Goal: Task Accomplishment & Management: Manage account settings

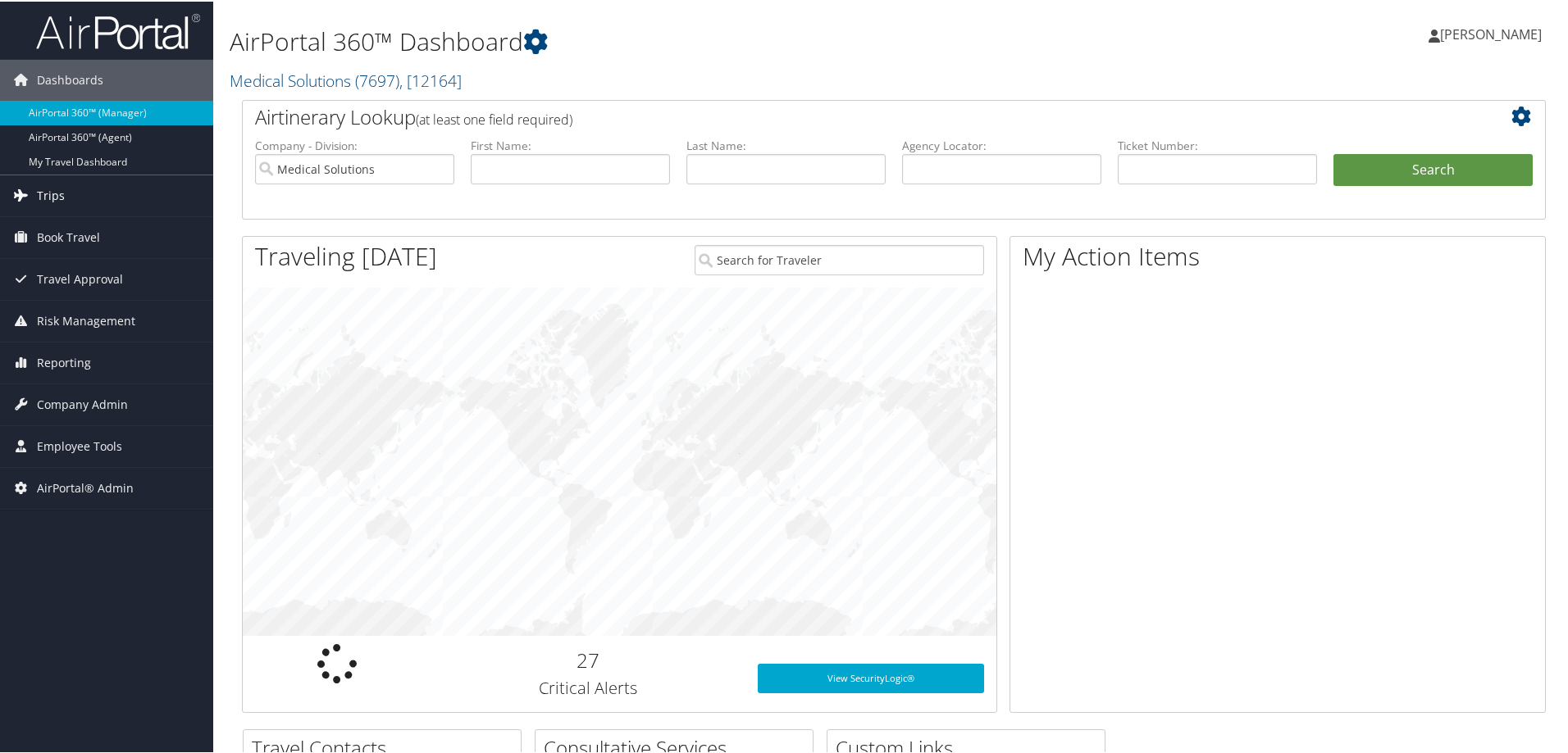
click at [55, 194] on span "Trips" at bounding box center [51, 194] width 28 height 41
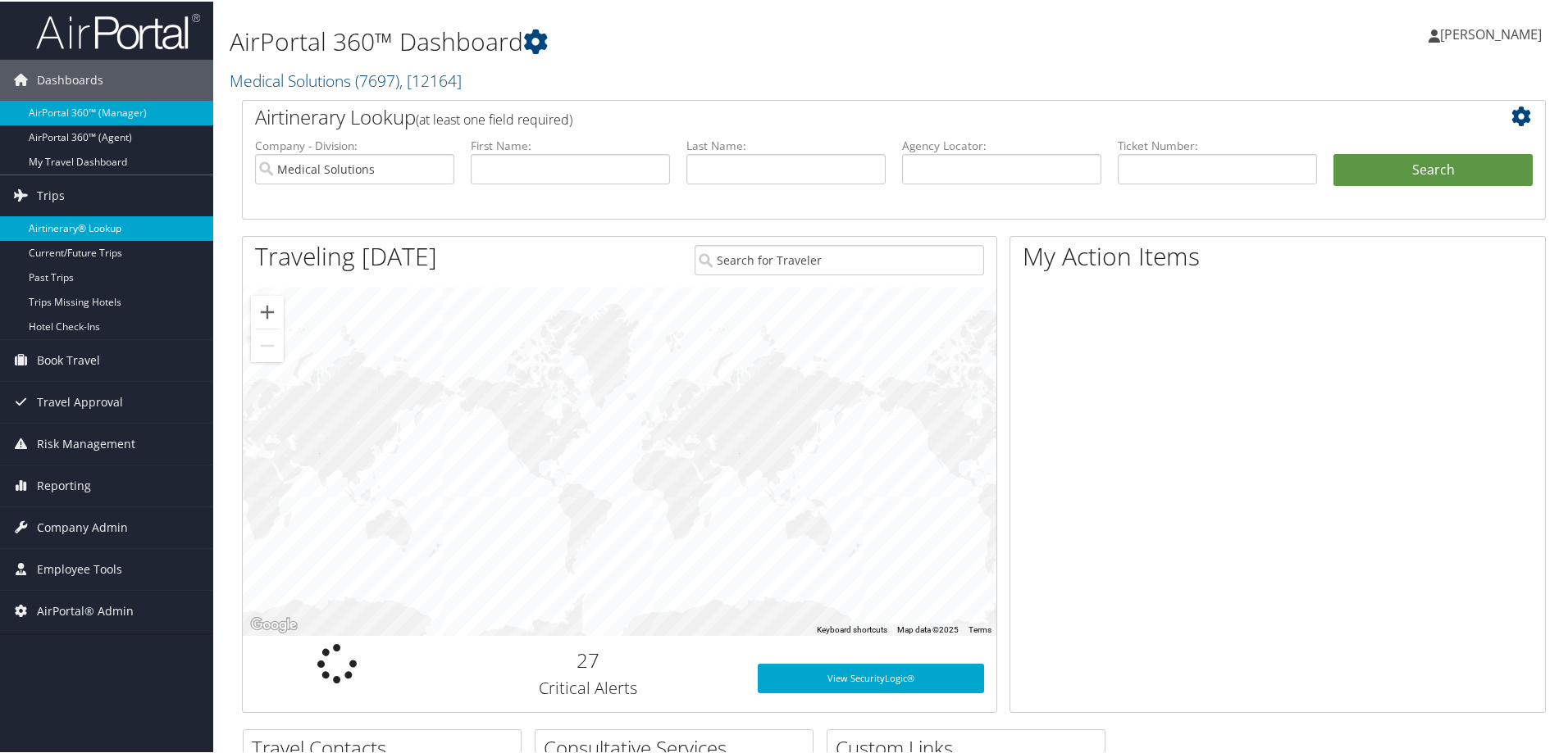
click at [87, 225] on link "Airtinerary® Lookup" at bounding box center [107, 227] width 213 height 24
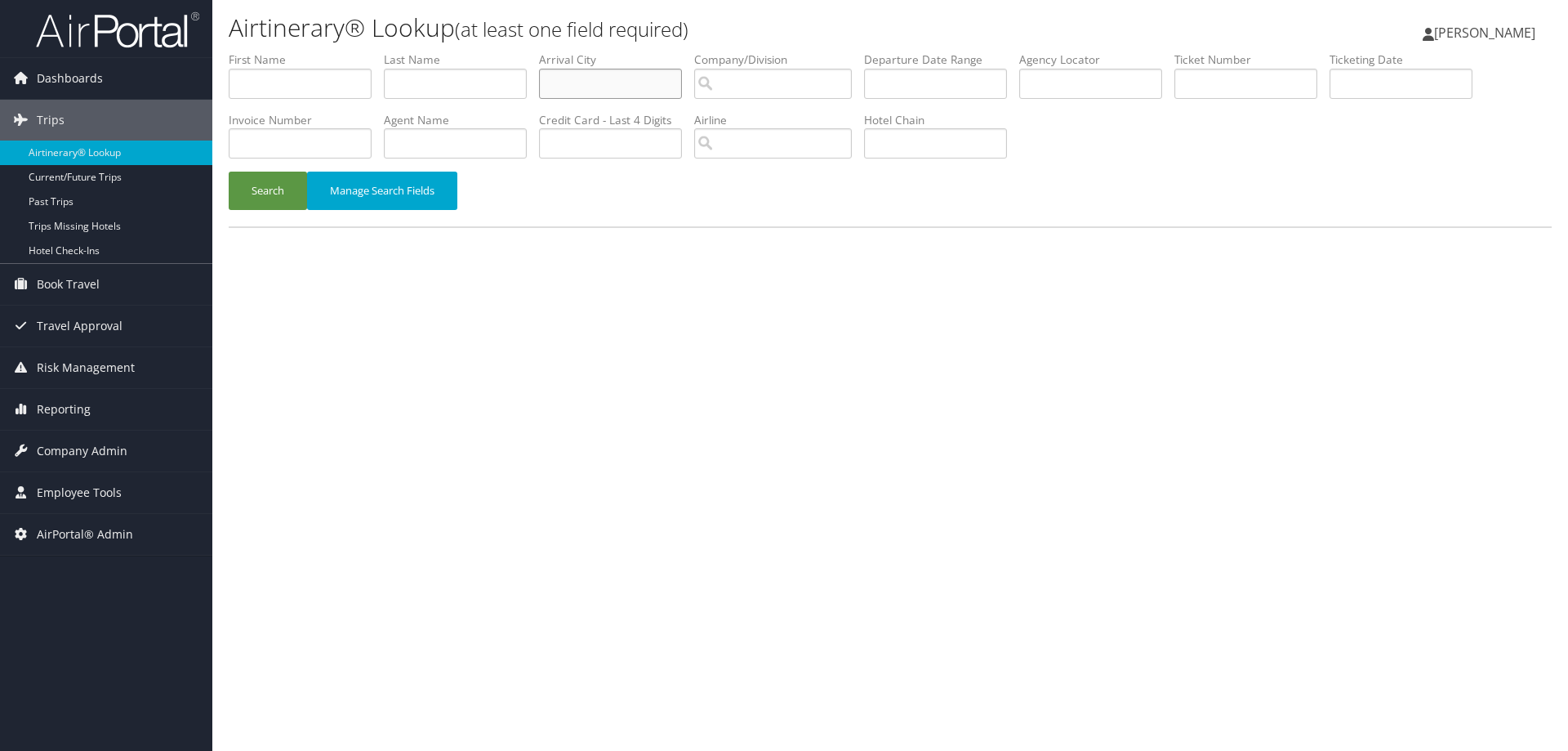
click at [580, 81] on input "text" at bounding box center [611, 84] width 143 height 30
type input "sju"
click at [277, 189] on button "Search" at bounding box center [268, 191] width 78 height 38
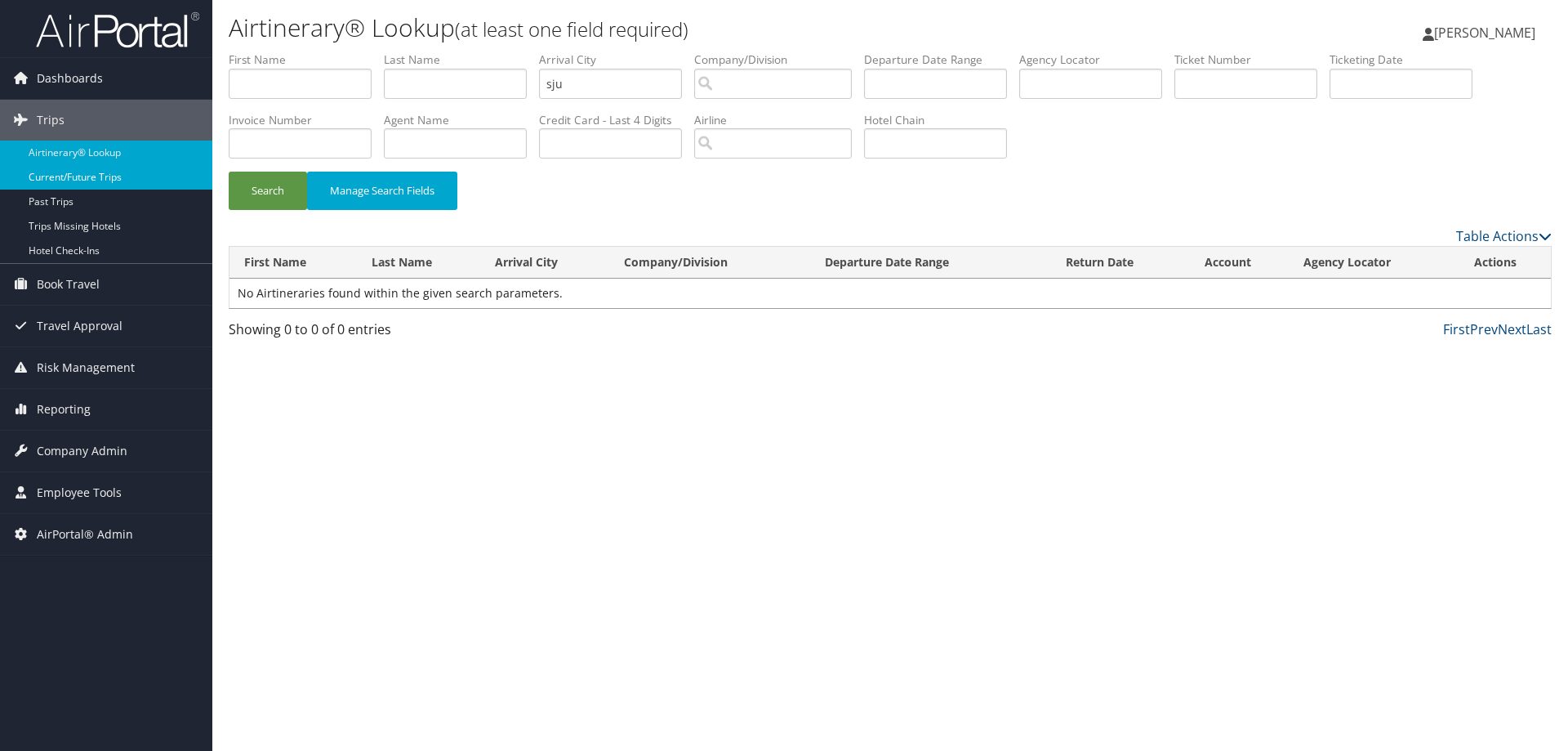
click at [87, 168] on link "Current/Future Trips" at bounding box center [106, 178] width 212 height 24
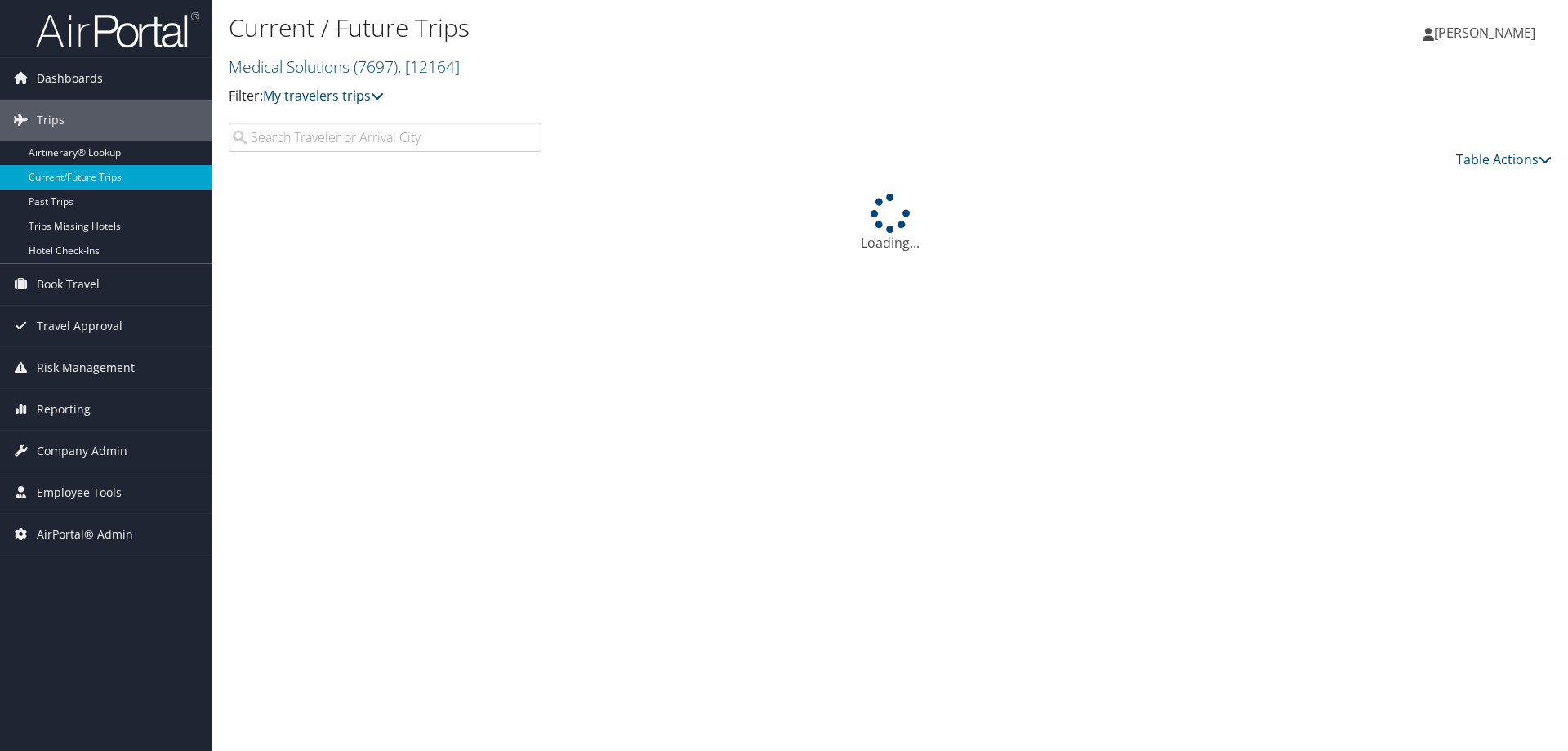
click at [286, 141] on input "search" at bounding box center [385, 137] width 313 height 30
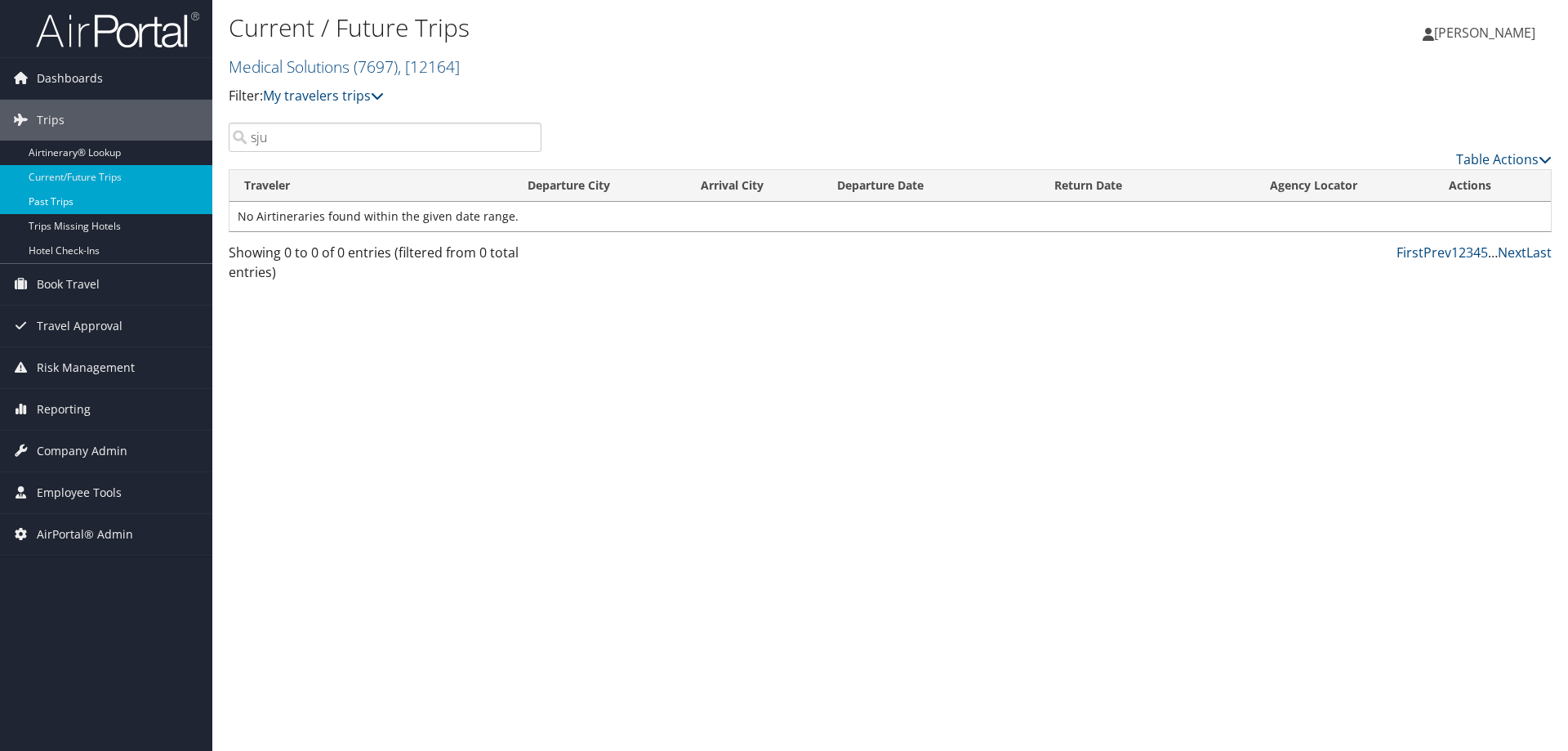
type input "sju"
click at [57, 198] on link "Past Trips" at bounding box center [106, 202] width 212 height 24
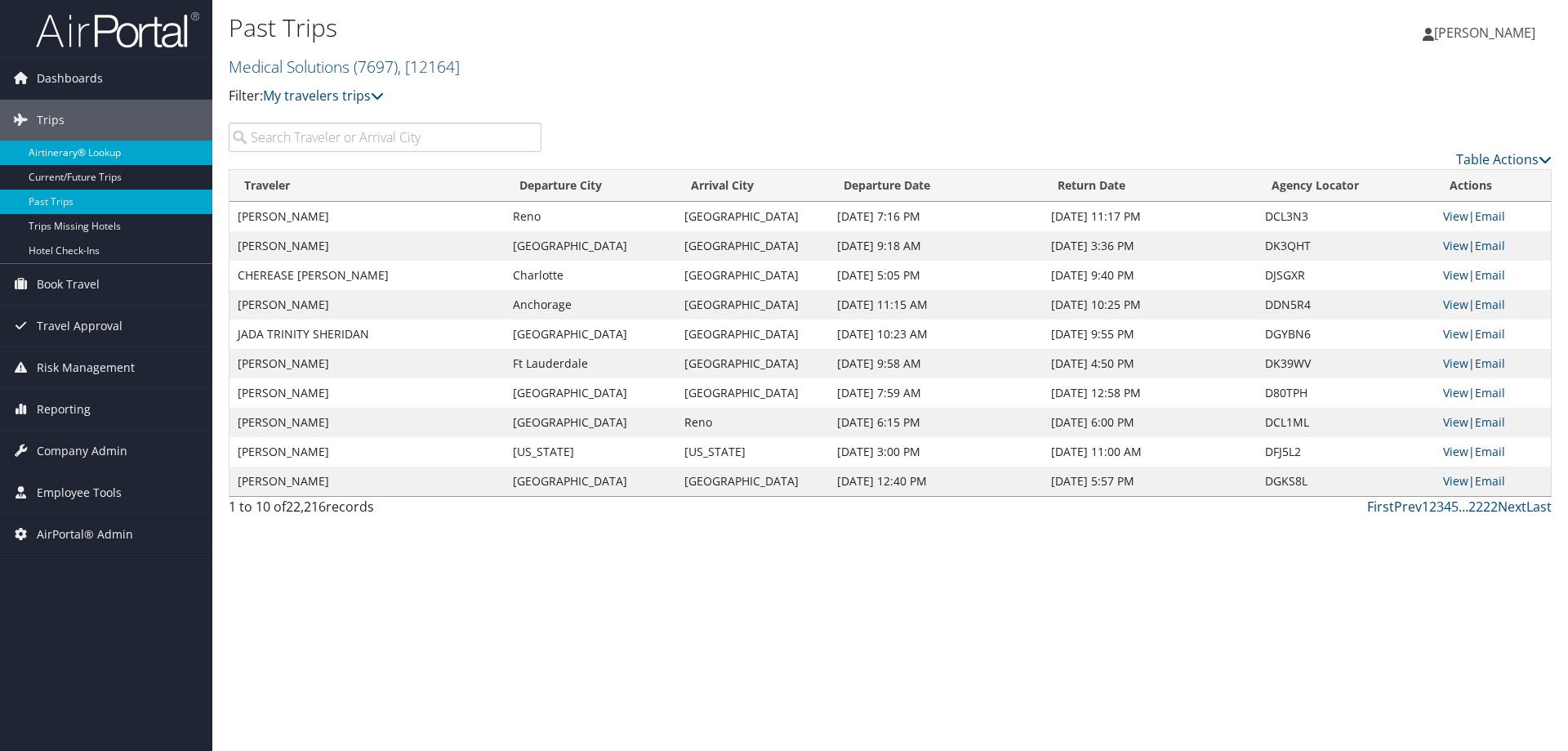
click at [76, 150] on link "Airtinerary® Lookup" at bounding box center [106, 153] width 212 height 24
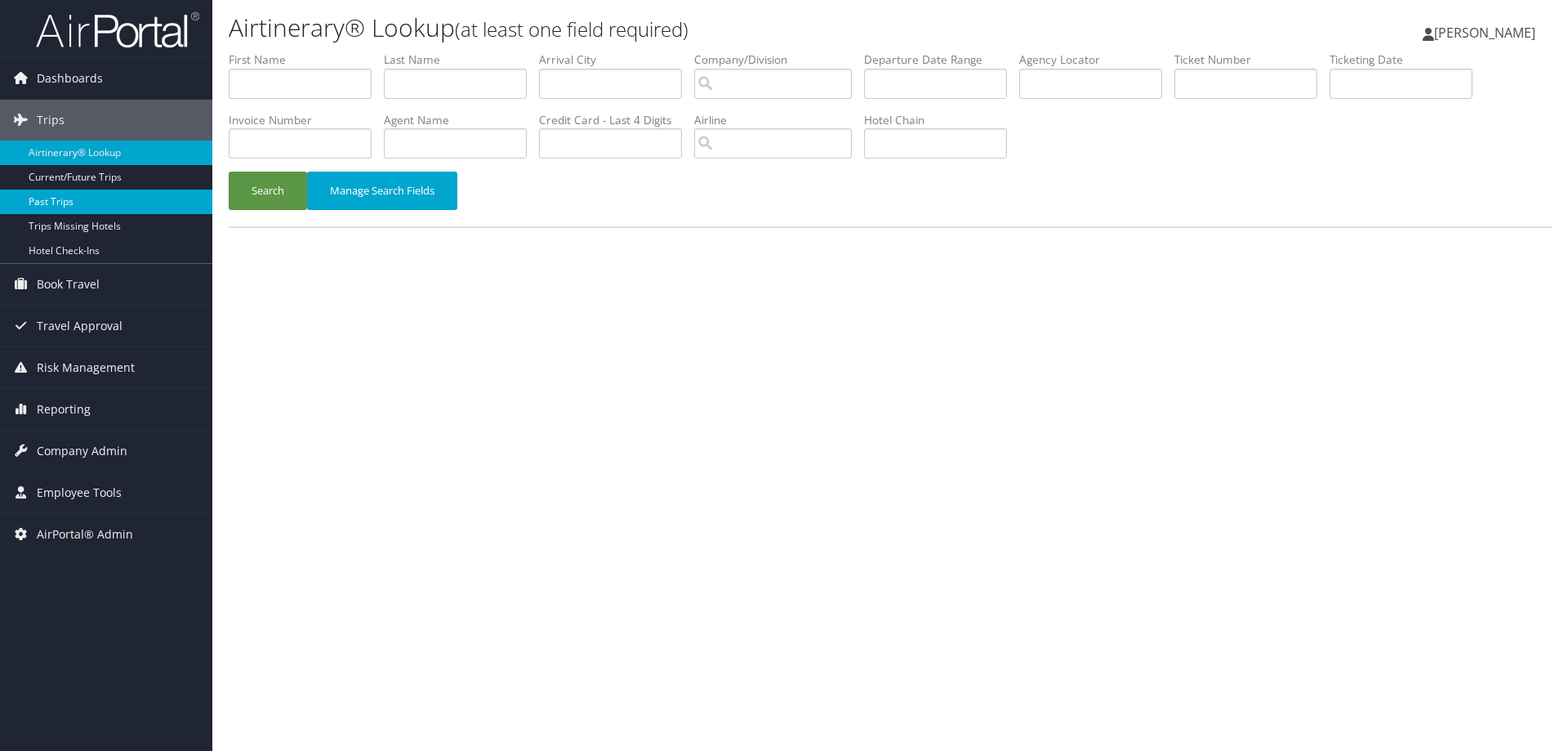
click at [80, 198] on link "Past Trips" at bounding box center [106, 202] width 212 height 24
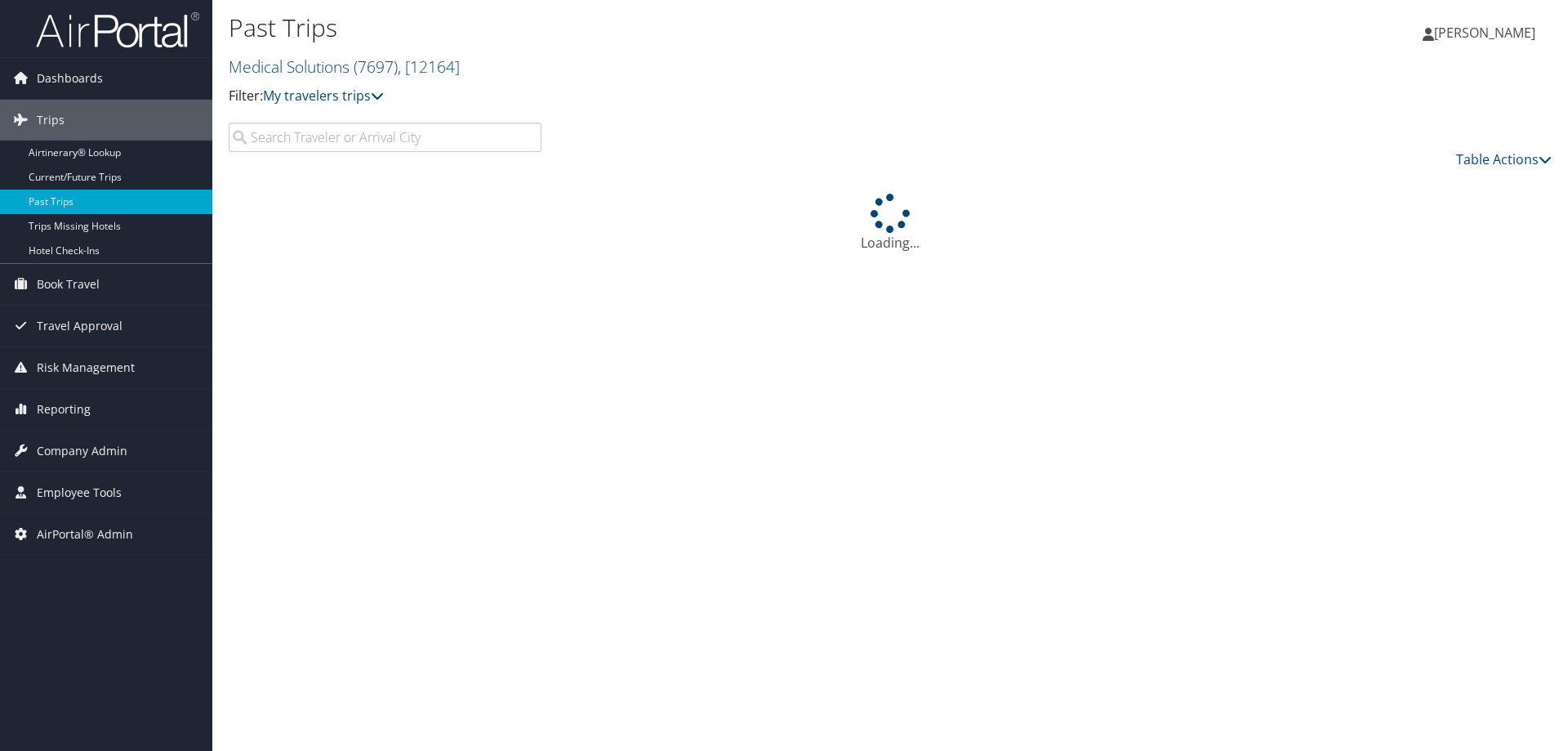
click at [300, 141] on input "search" at bounding box center [385, 137] width 313 height 30
type input "sju"
click at [311, 67] on link "Medical Solutions ( 7697 ) , [ 12164 ]" at bounding box center [344, 66] width 231 height 22
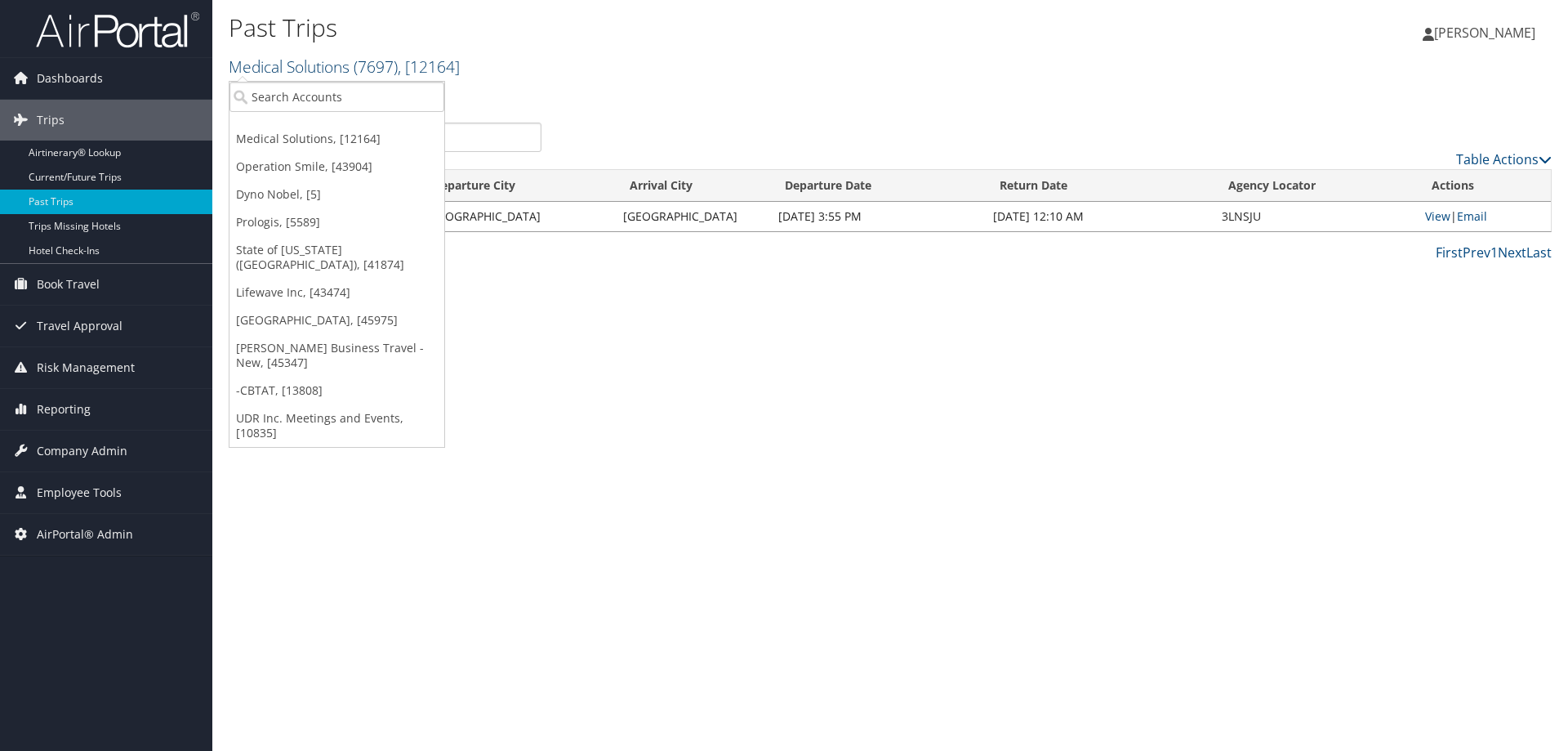
click at [311, 67] on link "Medical Solutions ( 7697 ) , [ 12164 ]" at bounding box center [344, 66] width 231 height 22
click at [268, 99] on input "search" at bounding box center [337, 97] width 215 height 30
type input "nice"
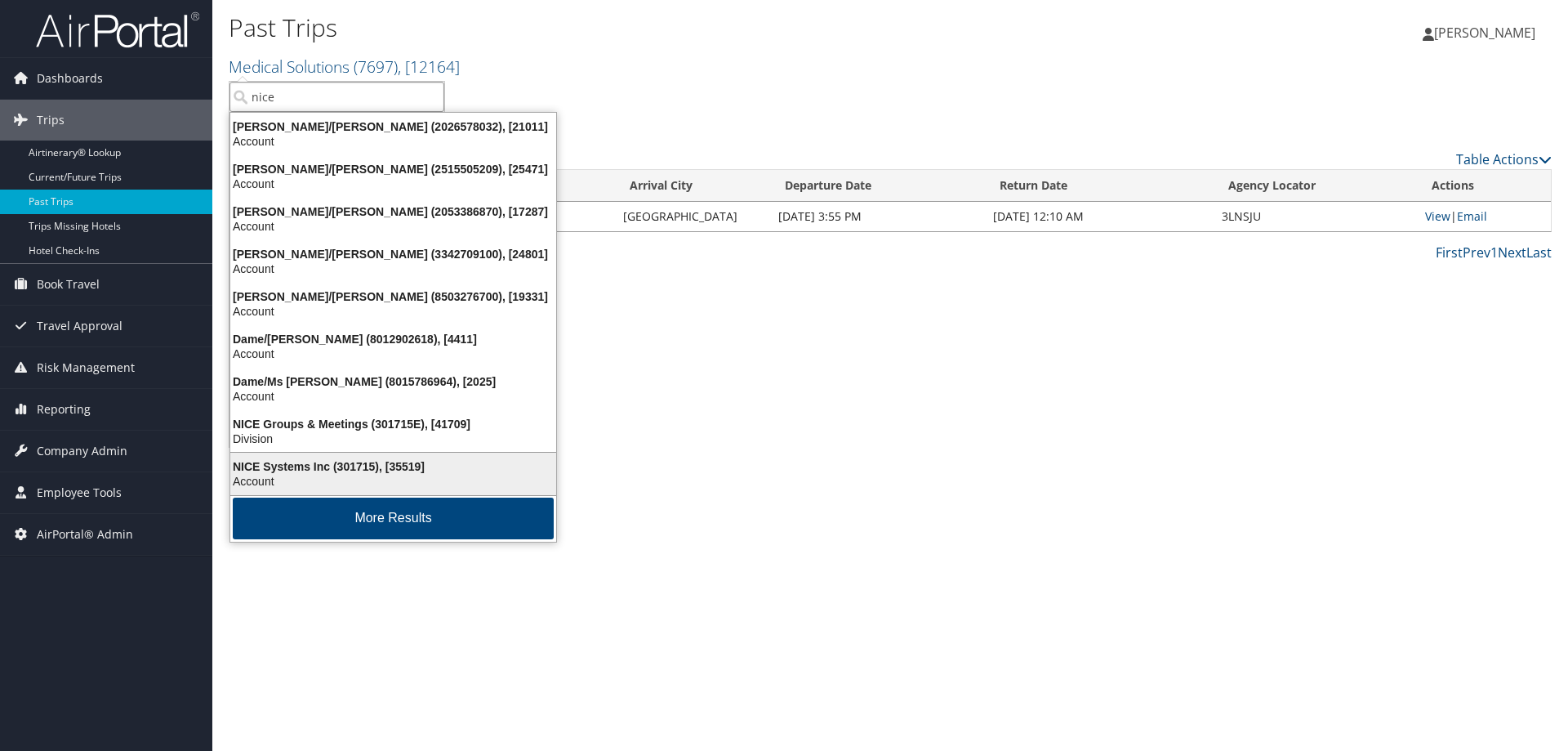
click at [275, 467] on div "NICE Systems Inc (301715), [35519]" at bounding box center [393, 466] width 345 height 15
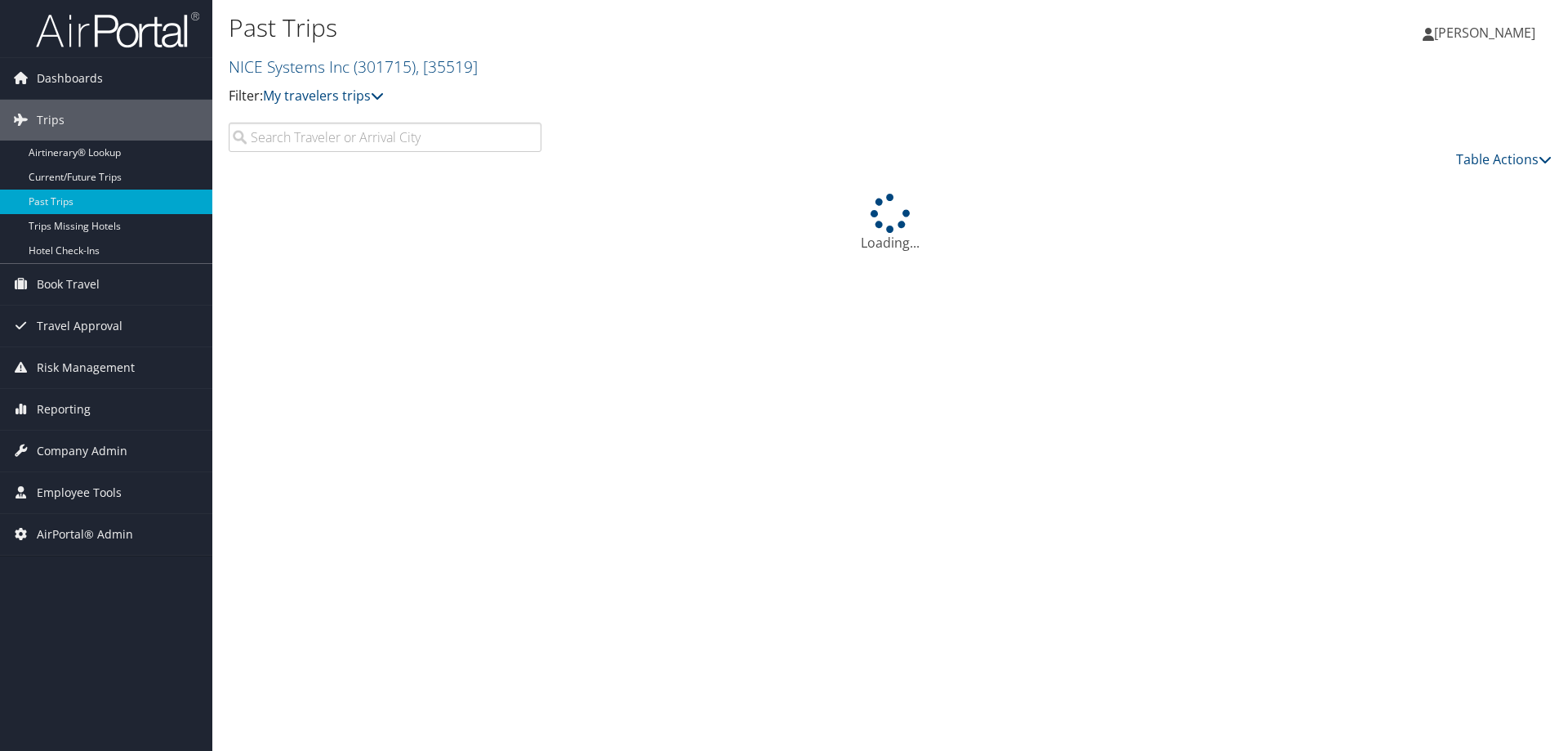
click at [312, 137] on input "search" at bounding box center [385, 137] width 313 height 30
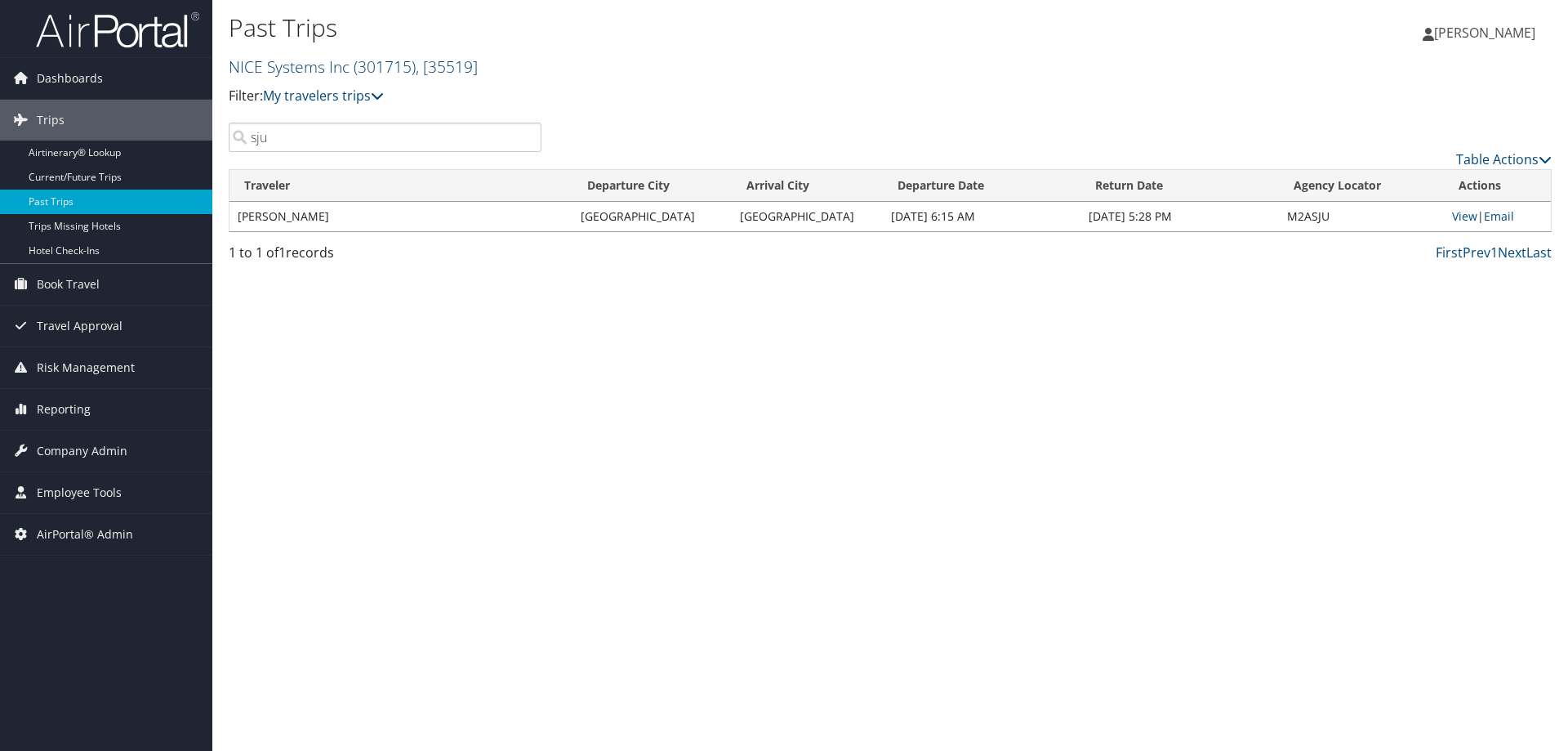
type input "sju"
click at [286, 71] on link "NICE Systems Inc ( 301715 ) , [ 35519 ]" at bounding box center [353, 66] width 249 height 22
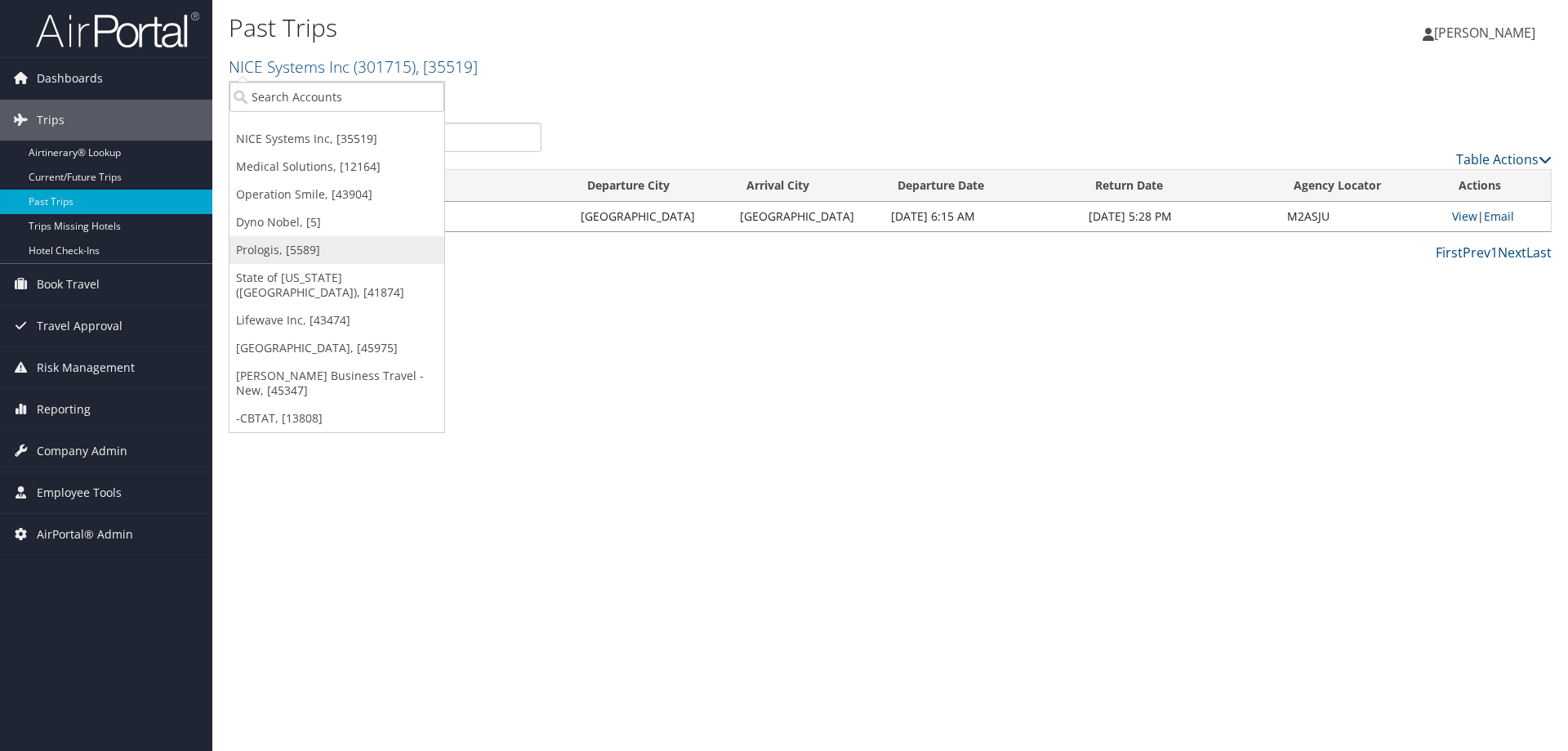
click at [275, 249] on link "Prologis, [5589]" at bounding box center [337, 250] width 215 height 28
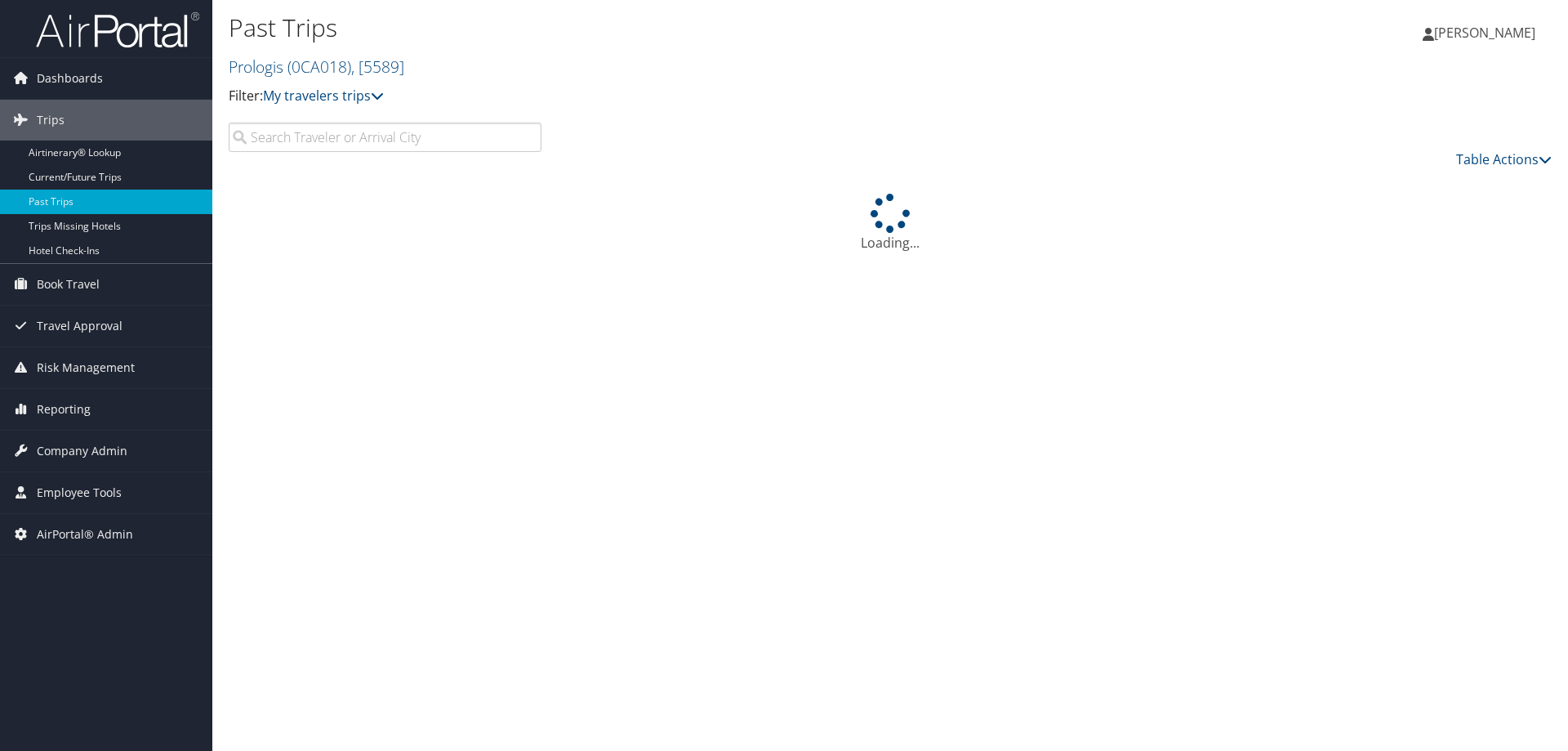
click at [274, 137] on input "search" at bounding box center [385, 137] width 313 height 30
type input "sju"
click at [331, 97] on link "My travelers trips" at bounding box center [323, 96] width 121 height 18
click at [329, 95] on link "My travelers trips" at bounding box center [323, 96] width 121 height 18
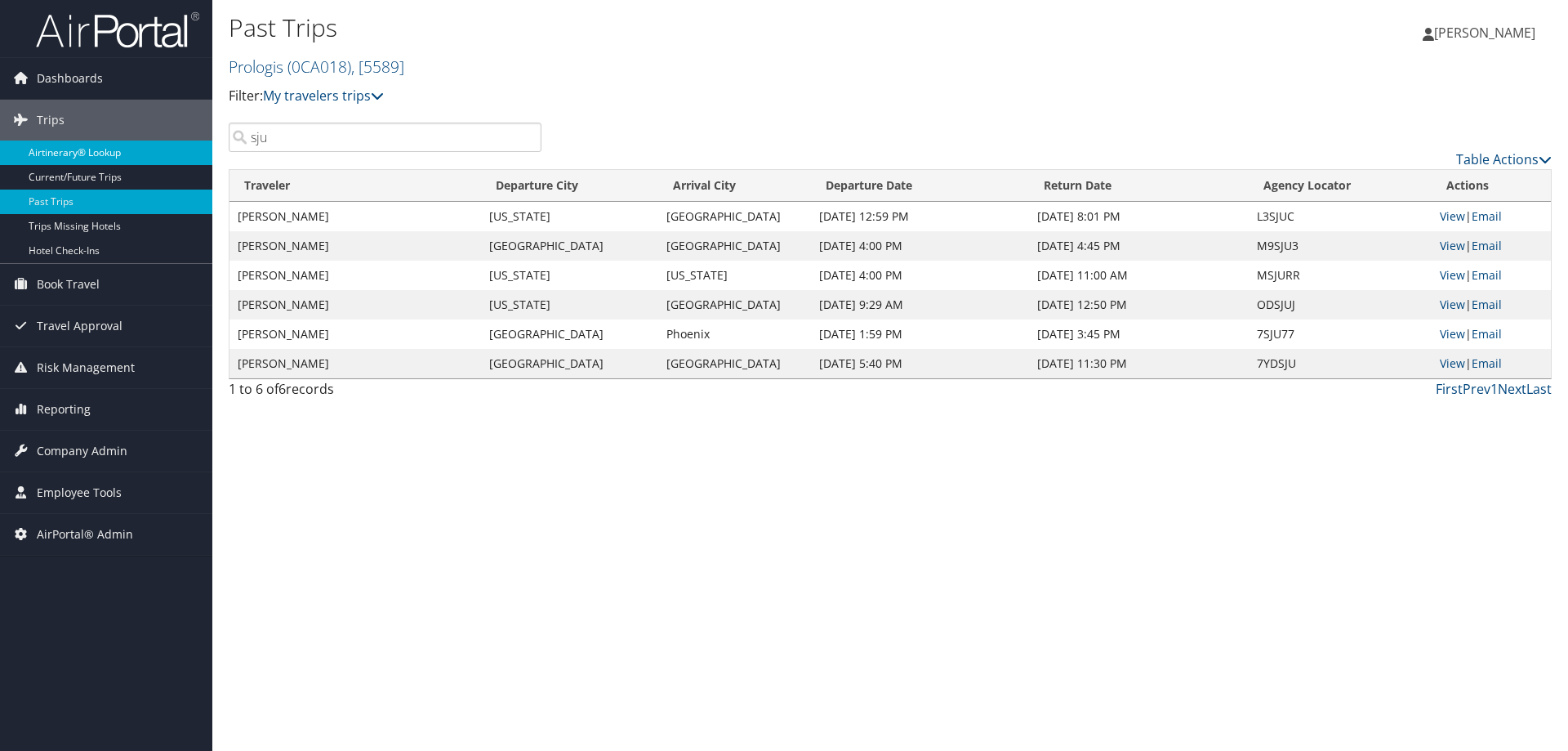
click at [72, 144] on link "Airtinerary® Lookup" at bounding box center [106, 153] width 212 height 24
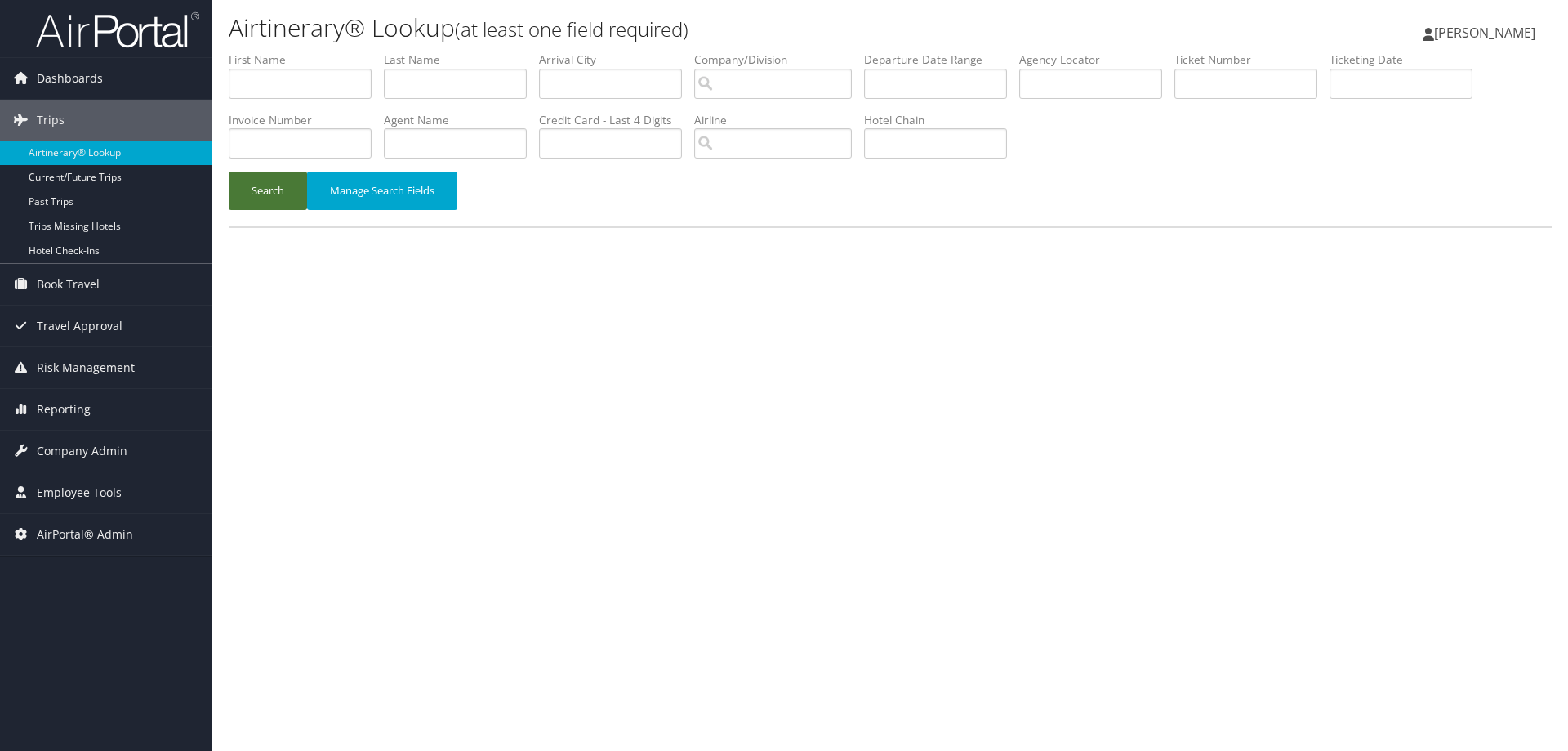
click at [266, 188] on button "Search" at bounding box center [268, 191] width 78 height 38
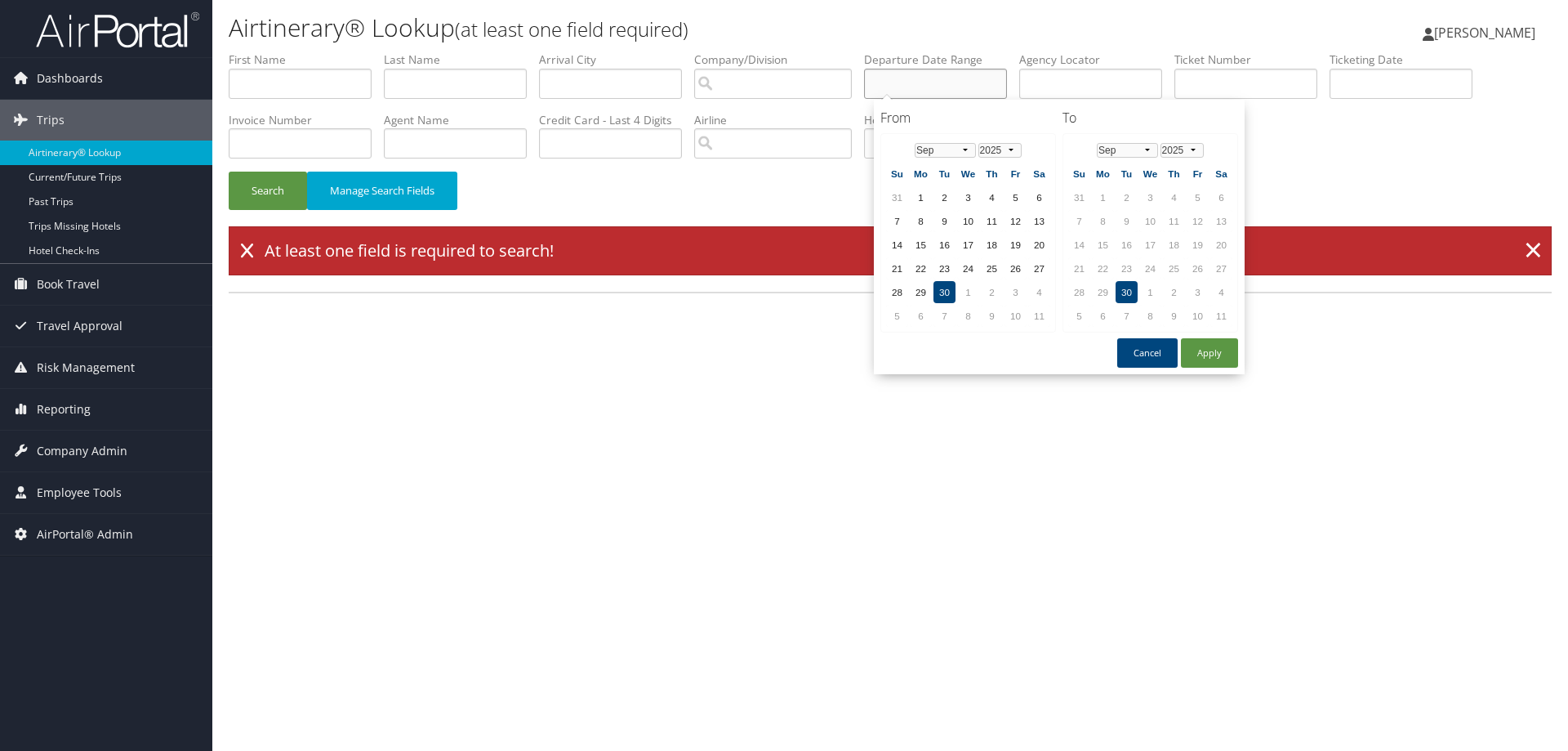
click at [947, 85] on input "text" at bounding box center [936, 84] width 143 height 30
click at [1014, 148] on select "1975 1976 1977 1978 1979 1980 1981 1982 1983 1984 1985 1986 1987 1988 1989 1990…" at bounding box center [1000, 150] width 43 height 15
click at [1211, 357] on button "Apply" at bounding box center [1210, 353] width 57 height 30
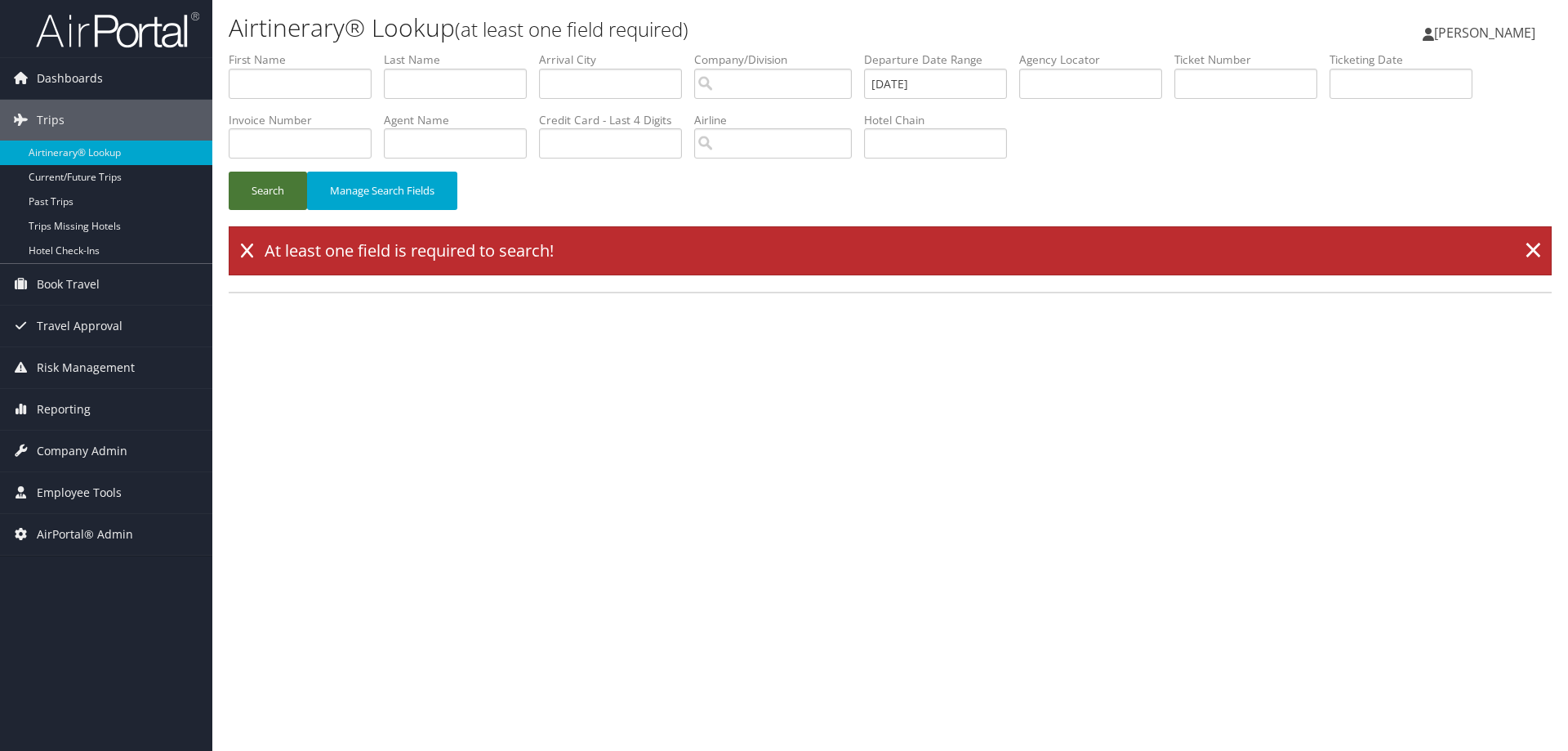
click at [276, 189] on button "Search" at bounding box center [268, 191] width 78 height 38
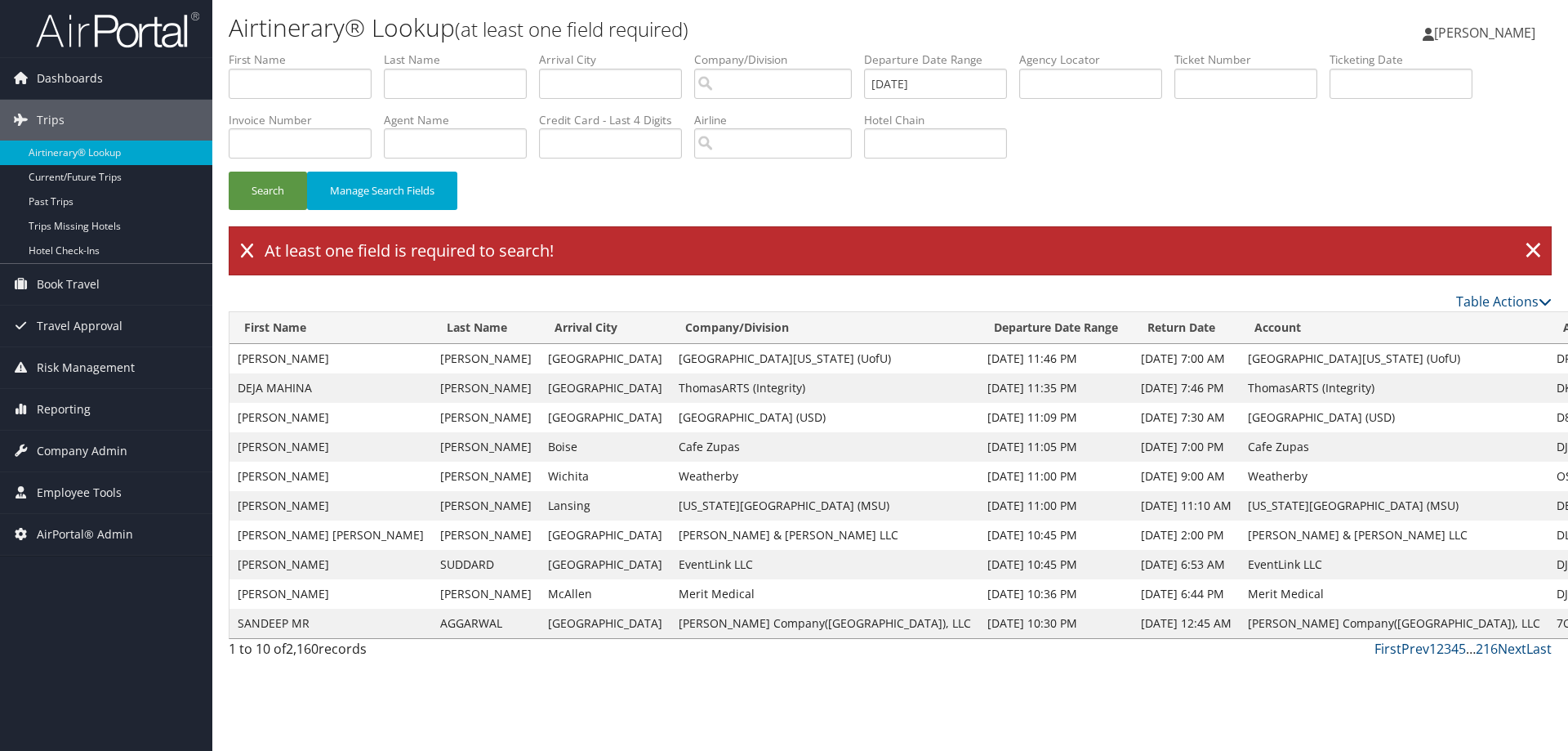
click at [540, 329] on th "Arrival City" at bounding box center [605, 328] width 130 height 32
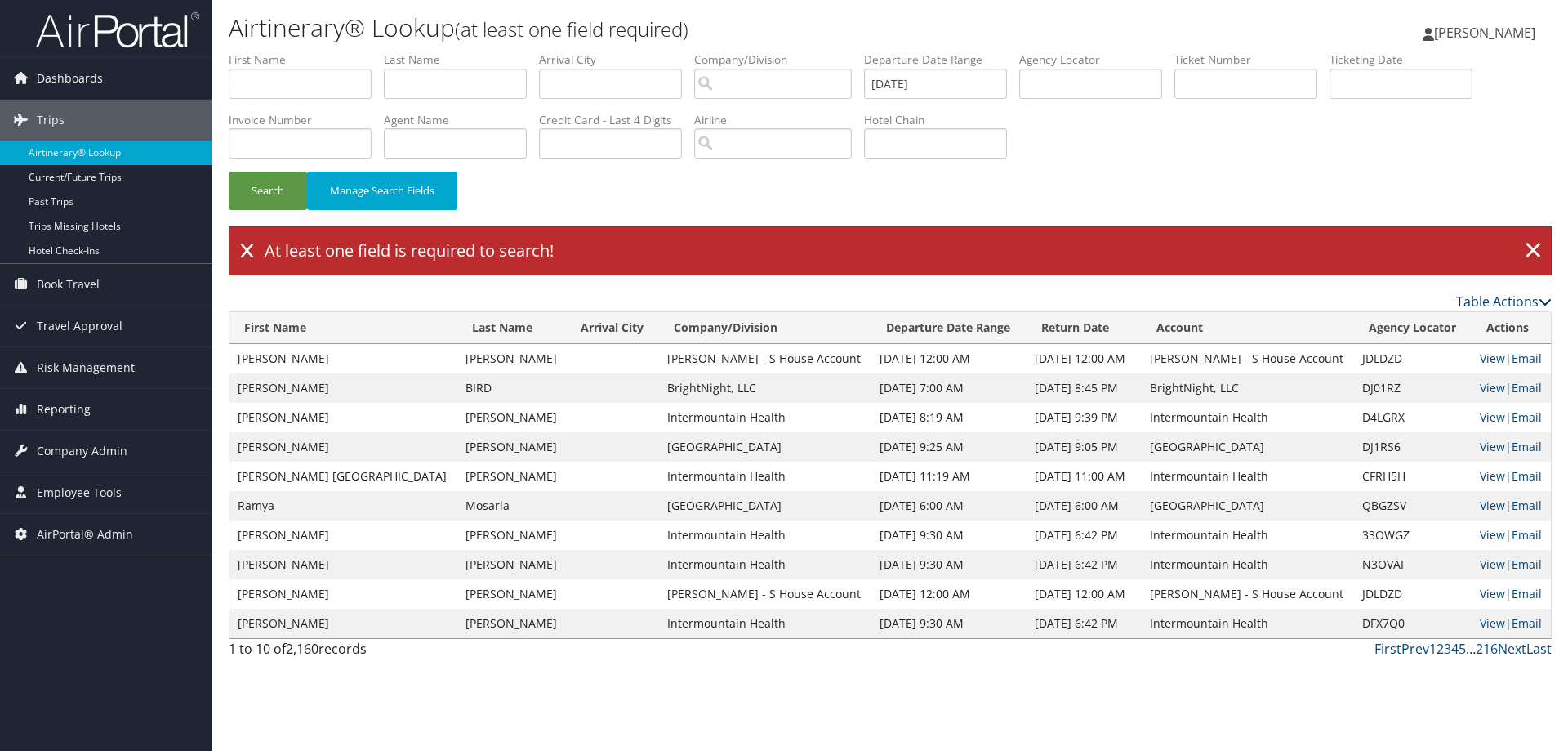
click at [1478, 303] on link "Table Actions" at bounding box center [1505, 301] width 96 height 18
click at [1373, 325] on link "Download Report" at bounding box center [1437, 327] width 215 height 28
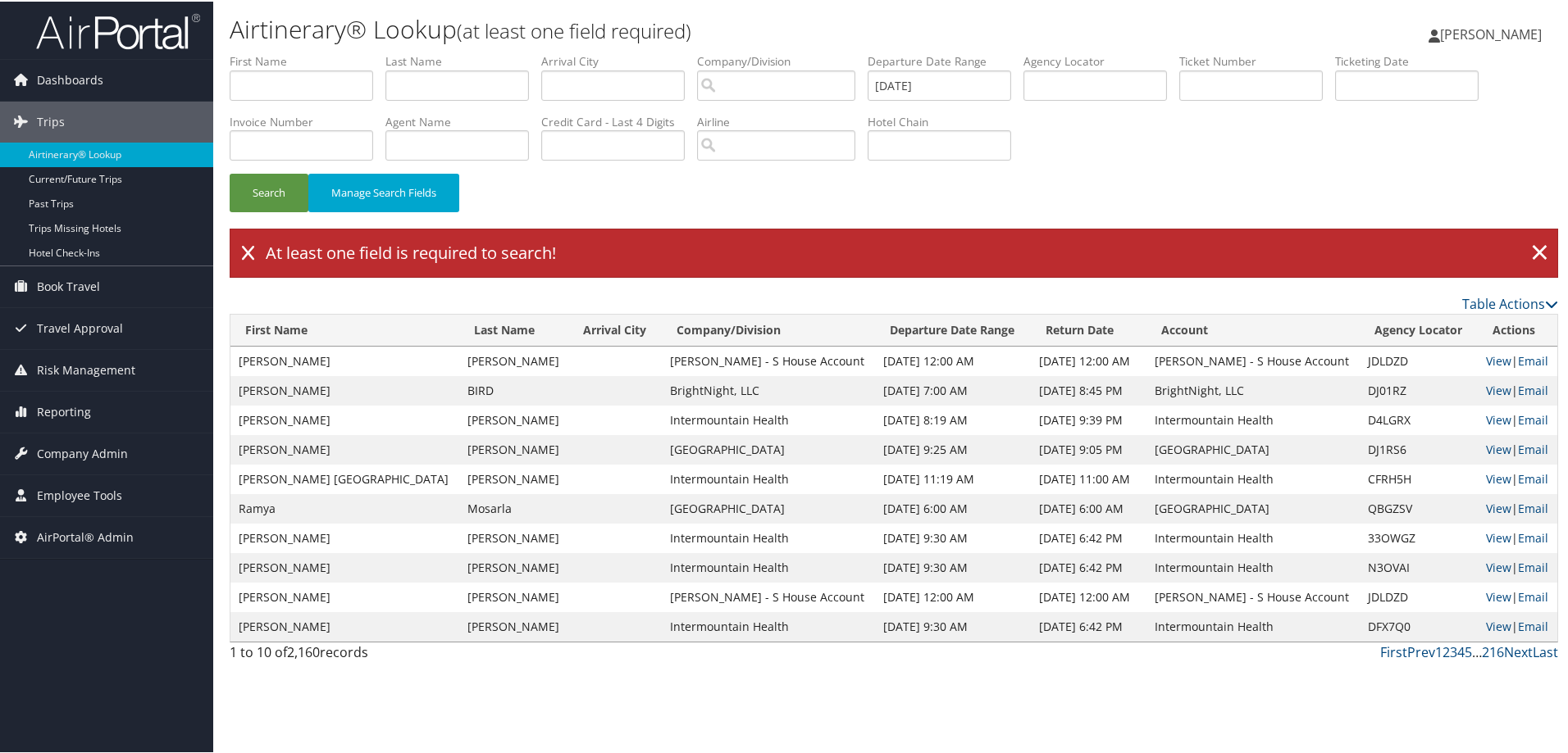
click at [375, 694] on div "Airtinerary® Lookup (at least one field required) Kaleen Klein Kaleen Klein My …" at bounding box center [893, 376] width 1361 height 753
click at [921, 89] on input "[DATE]" at bounding box center [939, 84] width 143 height 31
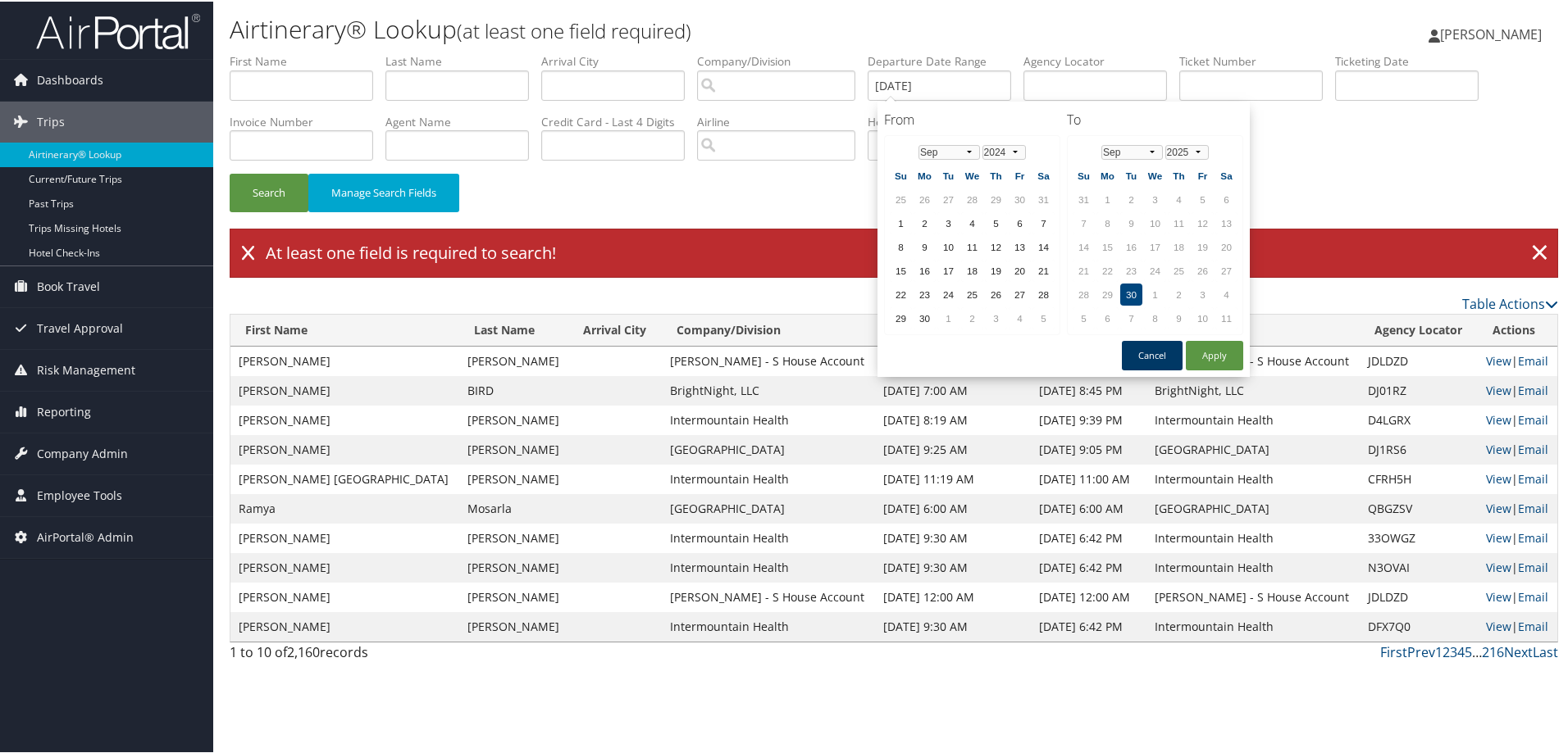
click at [1149, 359] on button "Cancel" at bounding box center [1152, 354] width 61 height 30
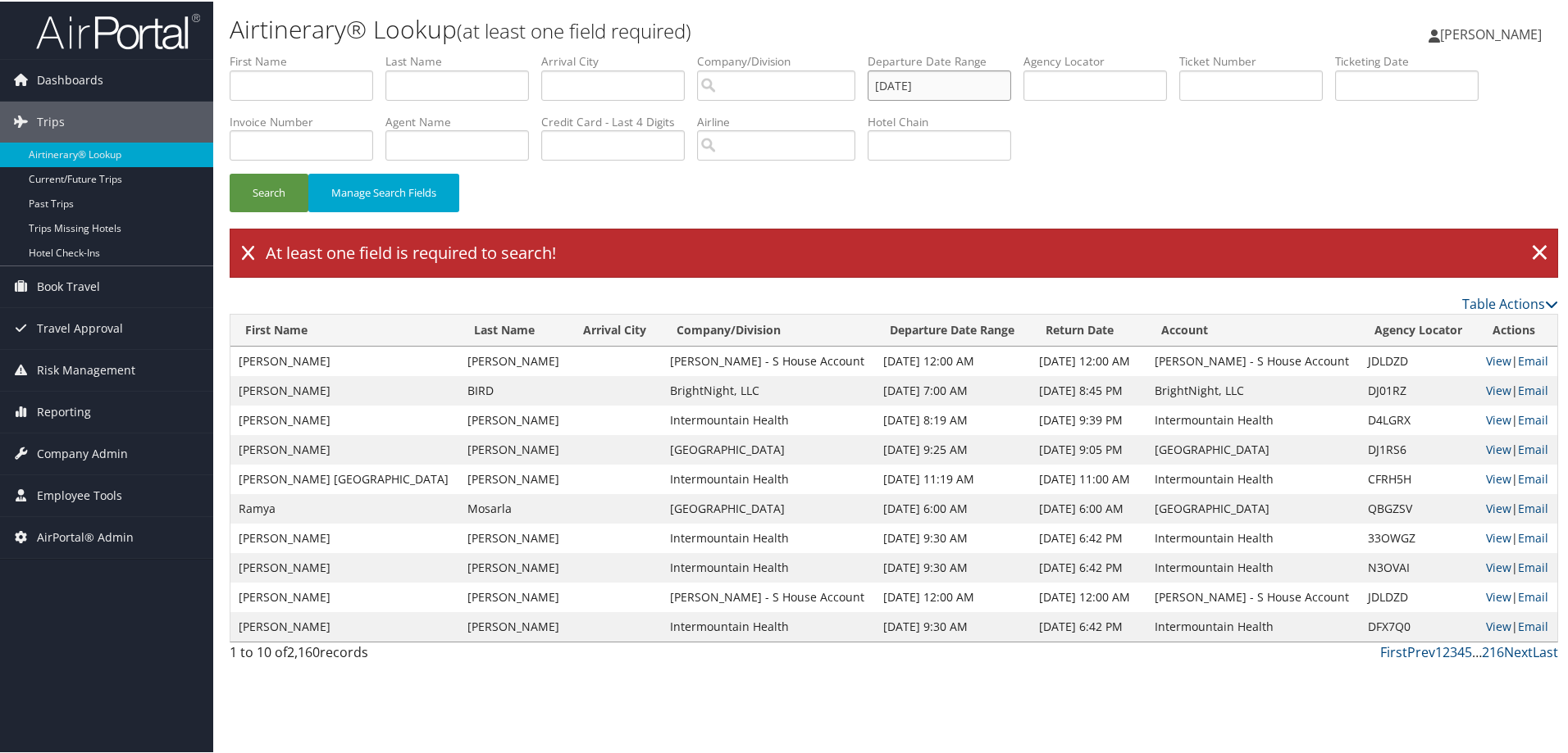
click at [970, 82] on input "[DATE]" at bounding box center [939, 84] width 143 height 31
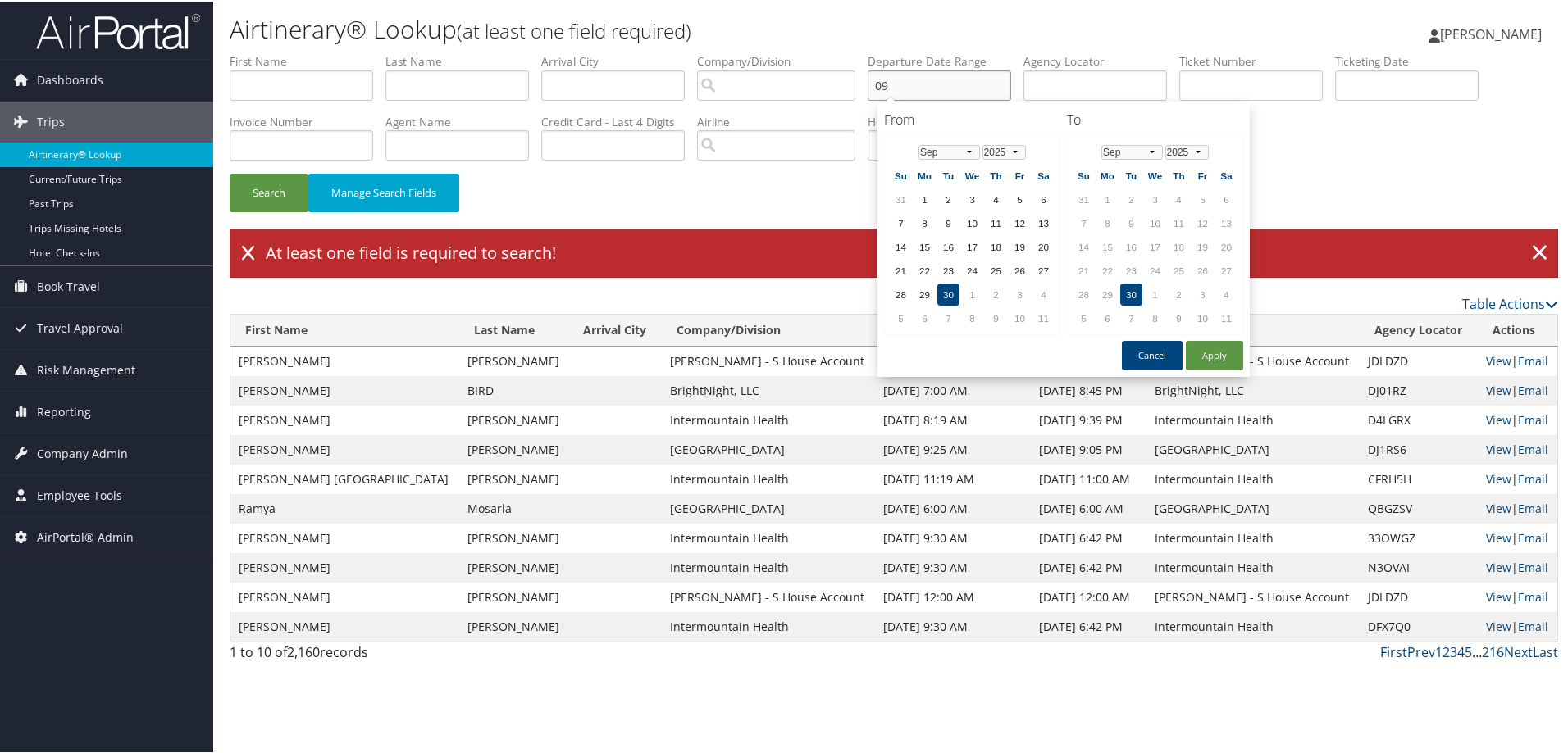
type input "0"
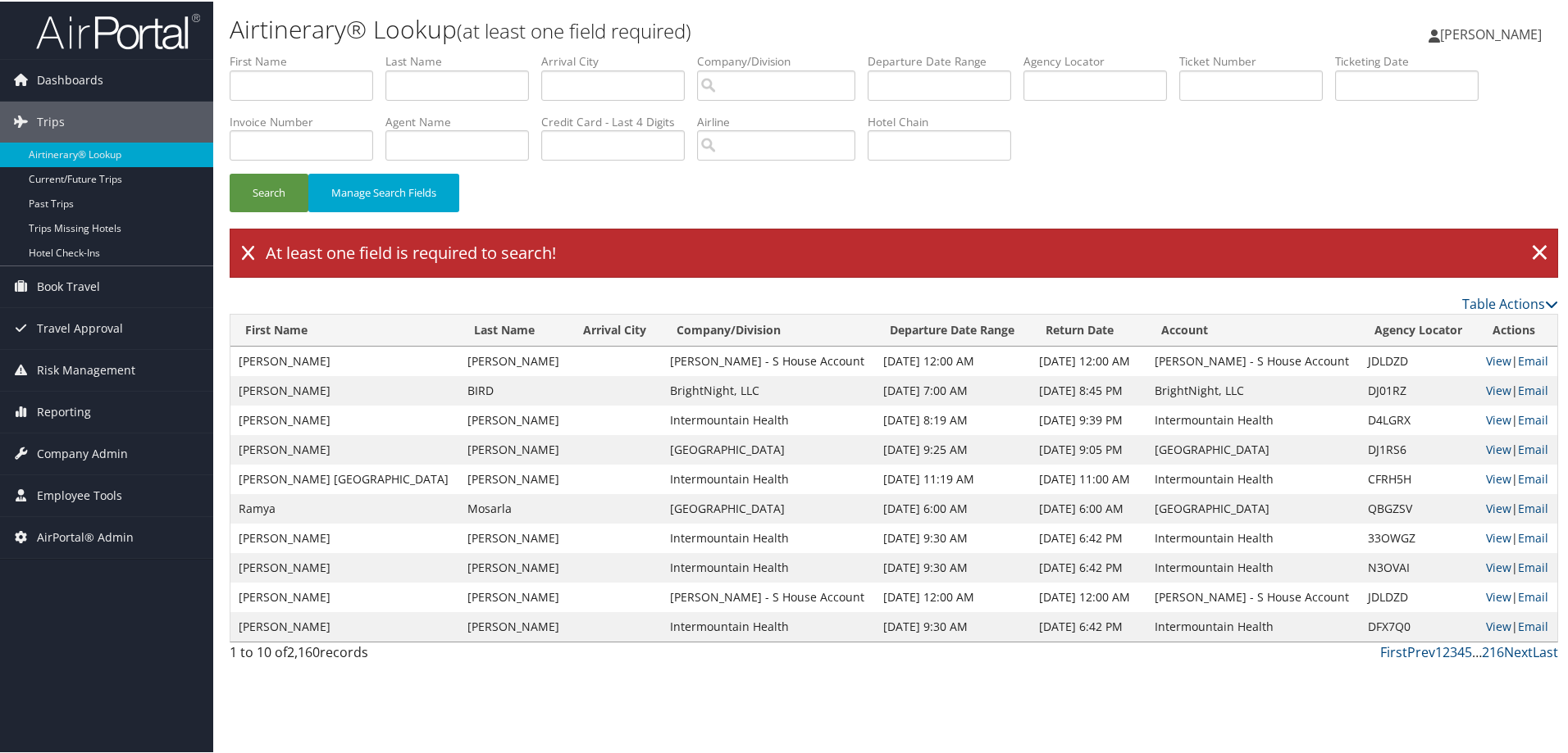
click at [671, 165] on li "Credit Card - Last 4 Digits" at bounding box center [619, 142] width 155 height 60
click at [756, 86] on input "search" at bounding box center [775, 84] width 158 height 31
type input "u"
click at [739, 87] on input "search" at bounding box center [775, 84] width 158 height 31
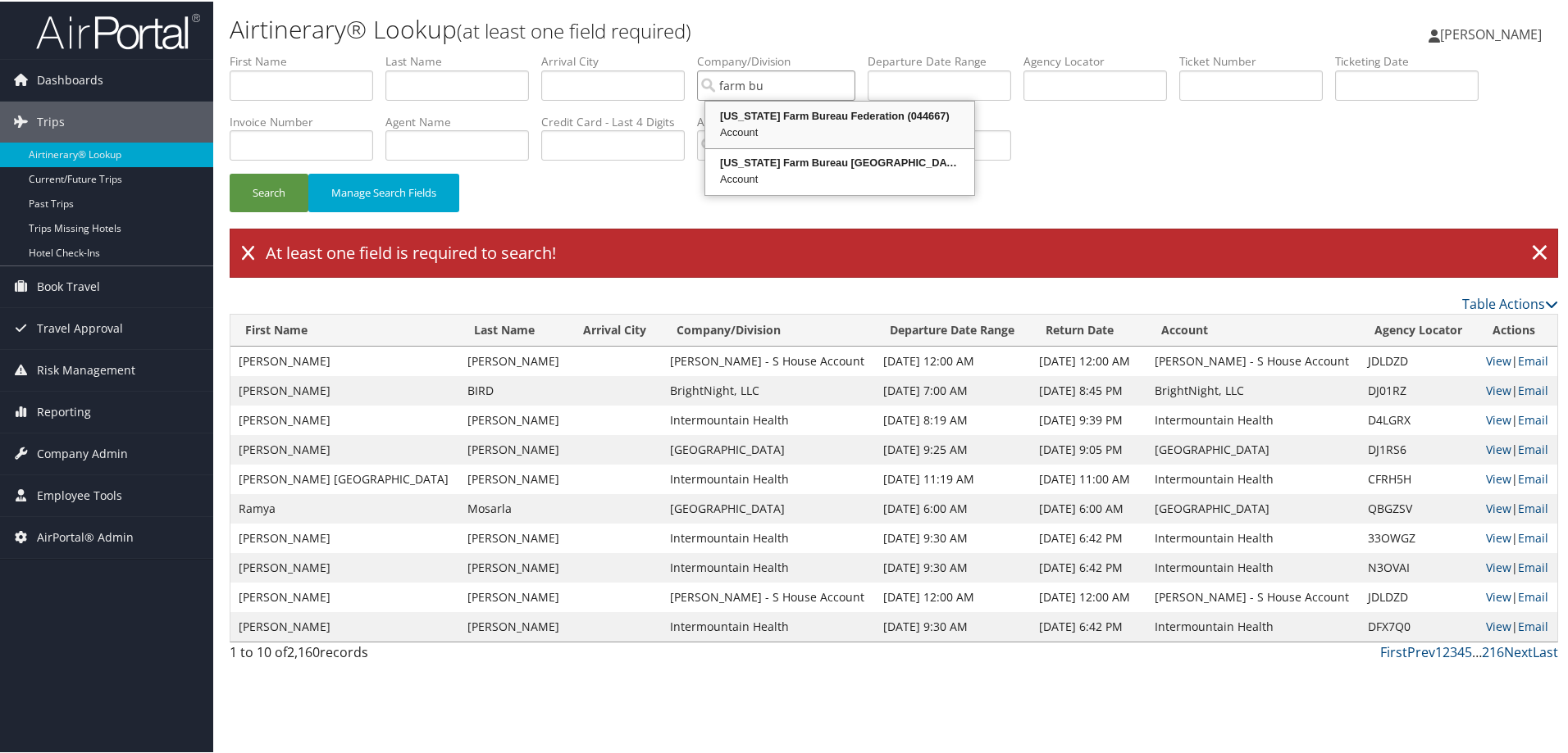
click at [757, 114] on div "Utah Farm Bureau Federation (044667)" at bounding box center [840, 114] width 264 height 17
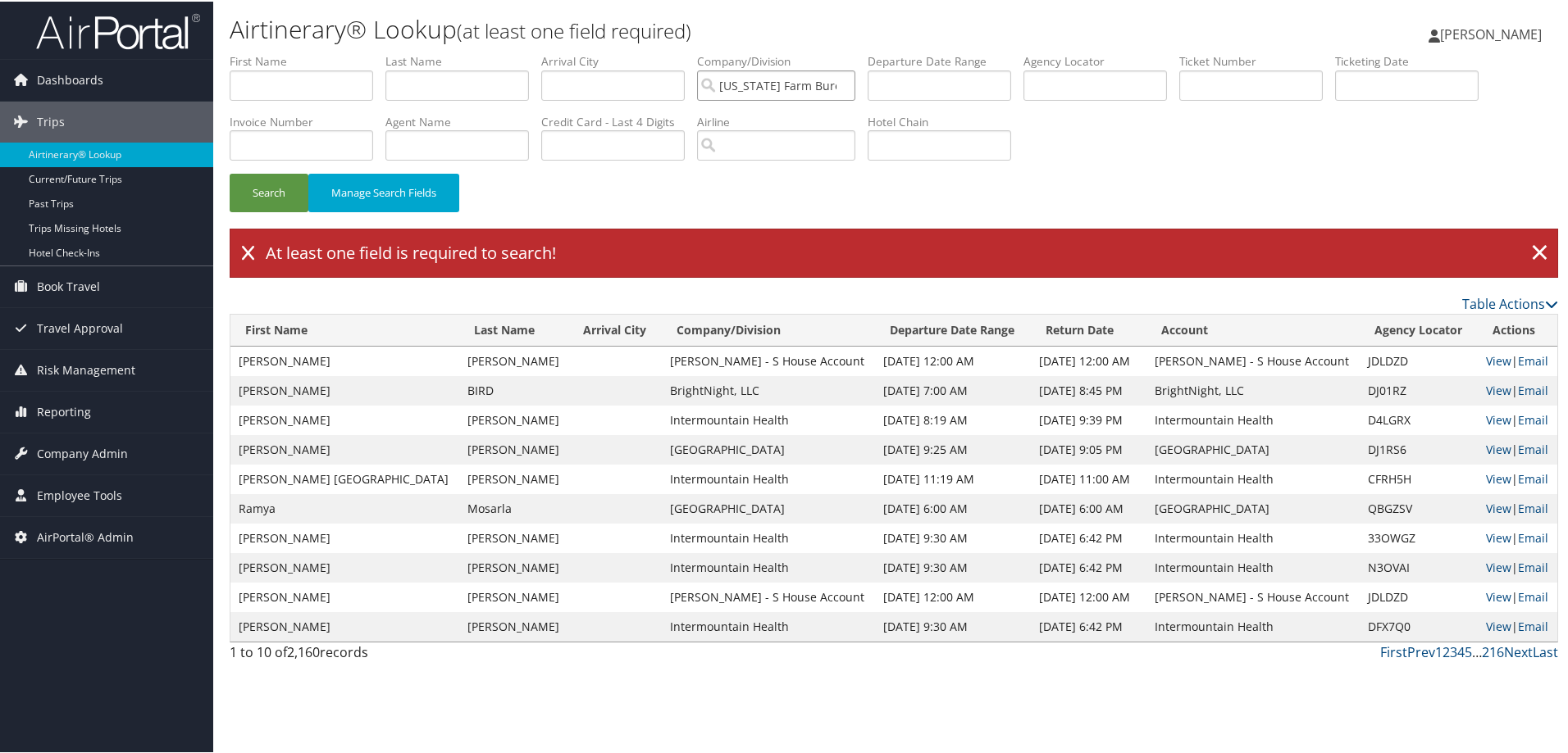
type input "Utah Farm Bureau Federation"
click at [426, 86] on input "text" at bounding box center [457, 84] width 143 height 31
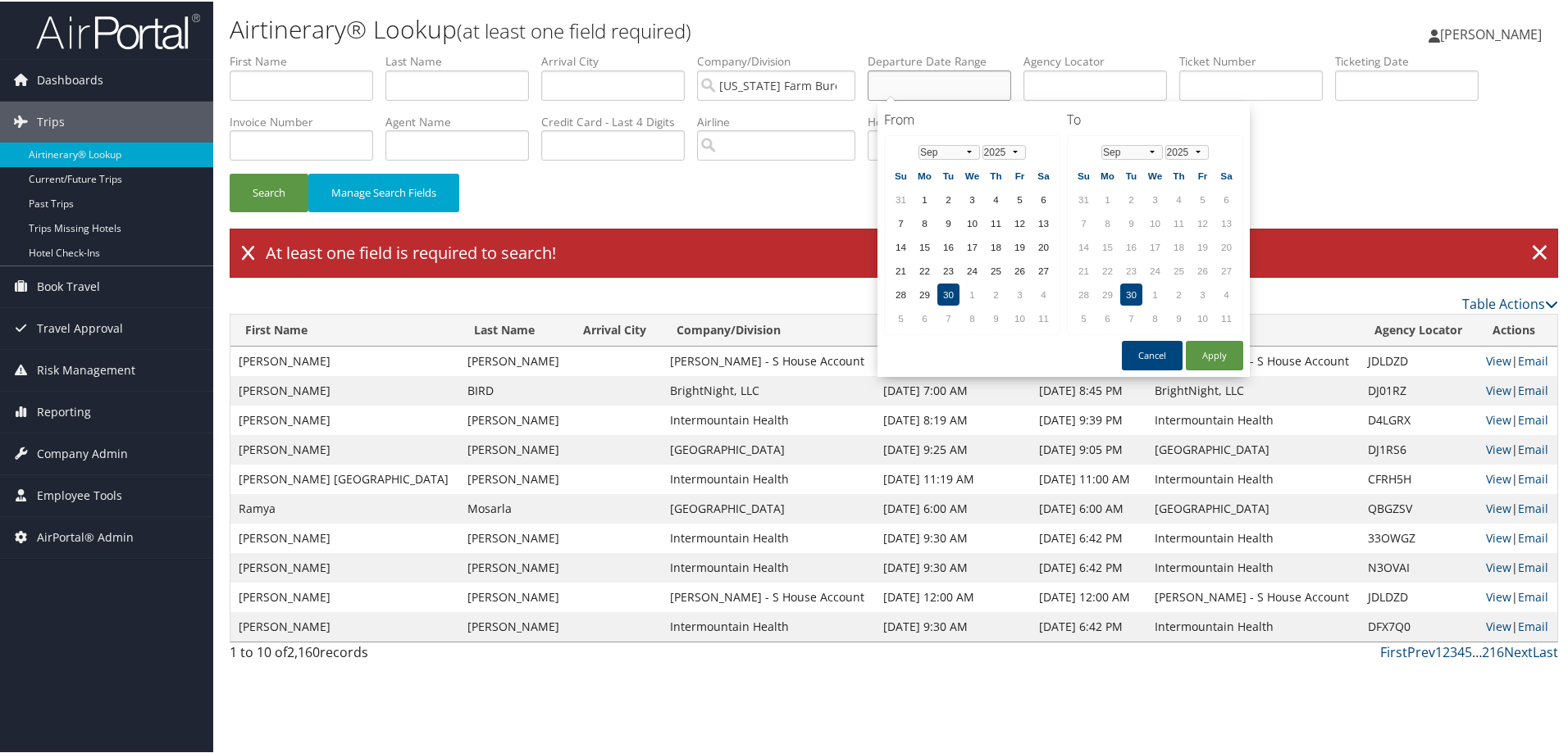
click at [930, 86] on input "text" at bounding box center [939, 84] width 143 height 31
click at [1018, 148] on select "1975 1976 1977 1978 1979 1980 1981 1982 1983 1984 1985 1986 1987 1988 1989 1990…" at bounding box center [1004, 150] width 44 height 15
click at [971, 150] on select "Jan Feb Mar Apr May Jun Jul Aug Sep Oct Nov Dec" at bounding box center [949, 150] width 61 height 15
click at [1154, 152] on select "Jan Feb Mar Apr May Jun Jul Aug Sep Oct Nov Dec" at bounding box center [1131, 150] width 61 height 15
click at [1203, 148] on select "2025 2026 2027 2028 2029 2030" at bounding box center [1187, 150] width 44 height 15
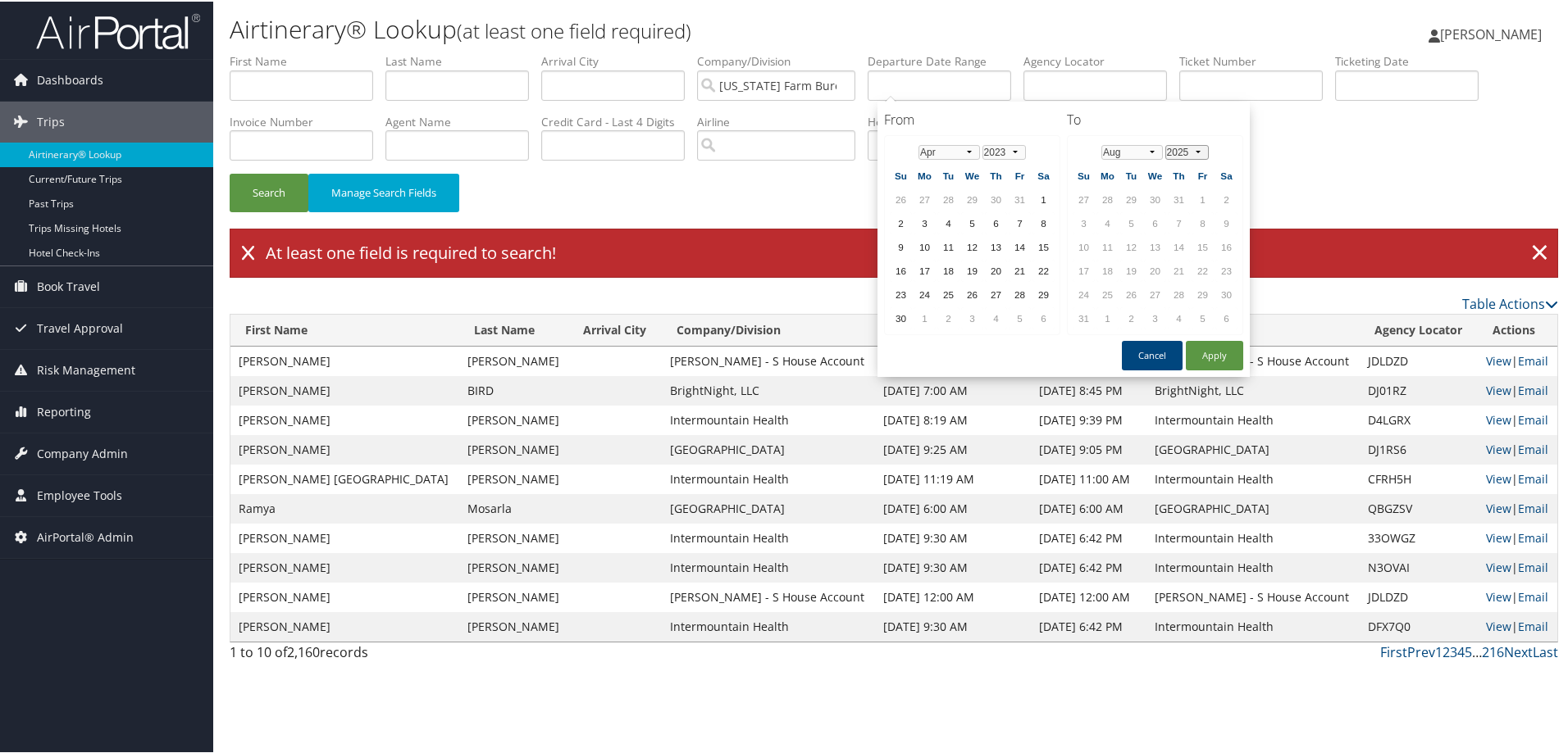
click at [1184, 153] on select "2025 2026 2027 2028 2029 2030" at bounding box center [1187, 150] width 44 height 15
click at [1198, 147] on select "2025 2026 2027 2028 2029 2030" at bounding box center [1187, 150] width 44 height 15
click at [1218, 349] on button "Apply" at bounding box center [1214, 354] width 58 height 30
type input "[DATE]"
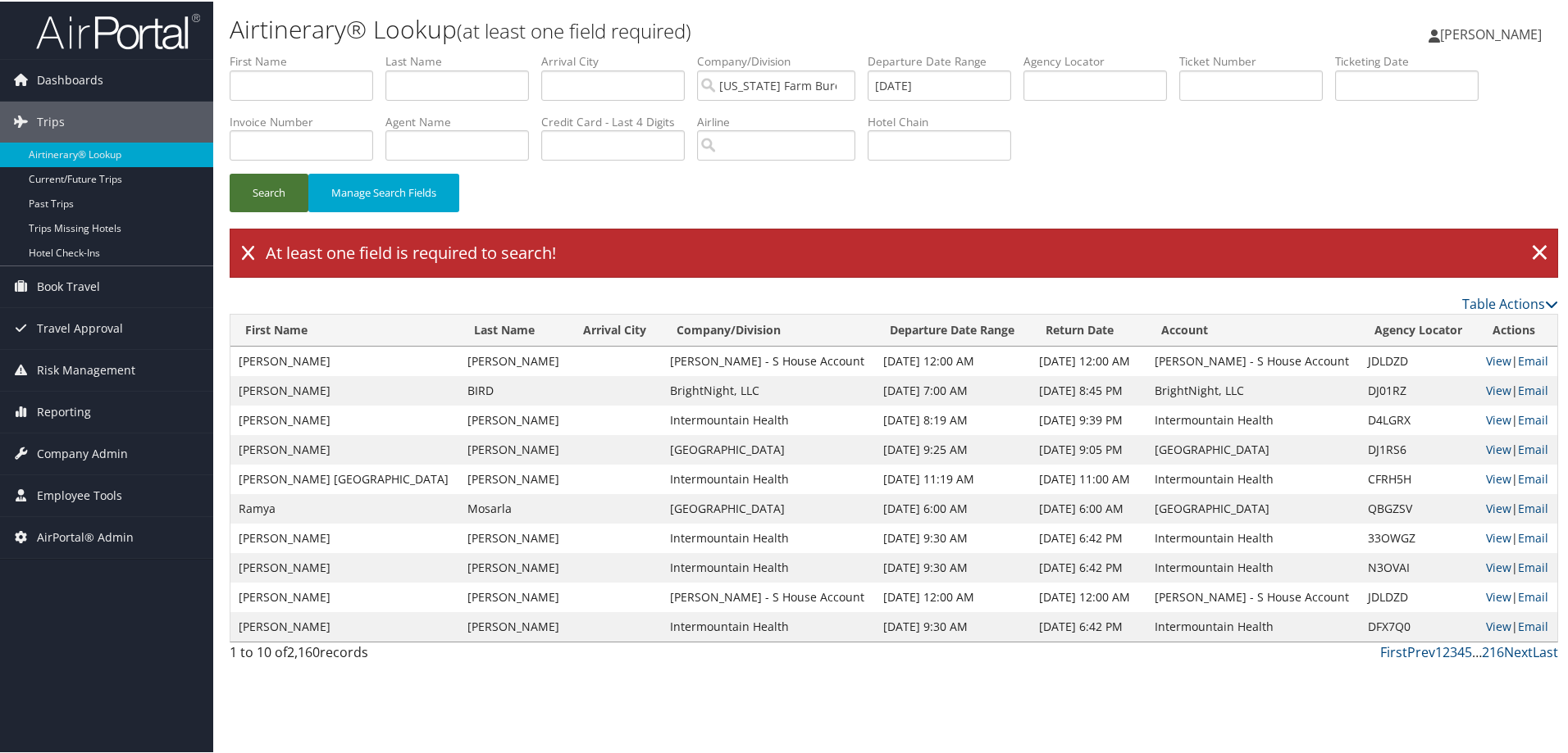
click at [268, 189] on button "Search" at bounding box center [269, 191] width 79 height 38
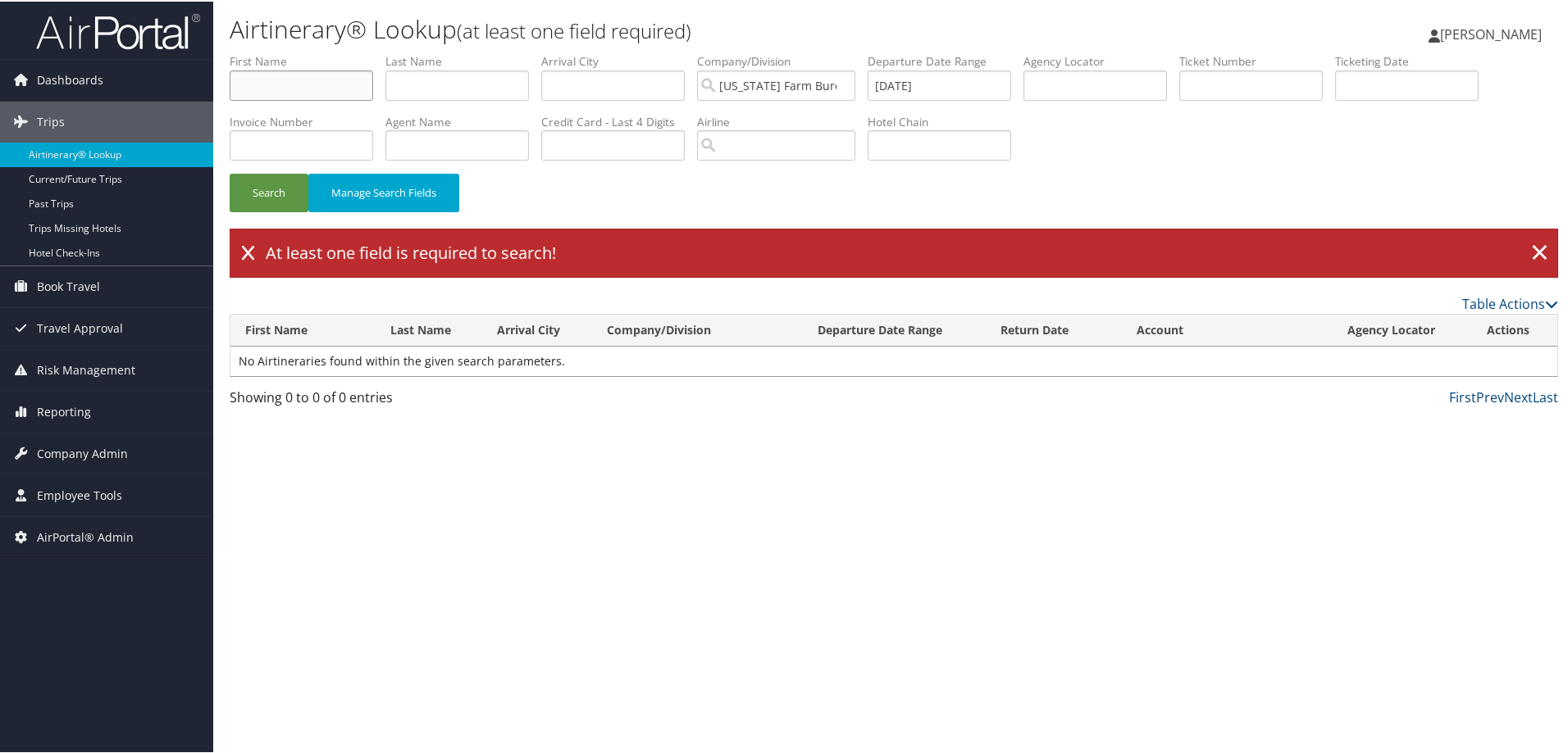
click at [290, 86] on input "text" at bounding box center [301, 84] width 143 height 31
type input "sadie"
click at [259, 188] on button "Search" at bounding box center [269, 191] width 79 height 38
click at [951, 79] on input "[DATE]" at bounding box center [939, 84] width 143 height 31
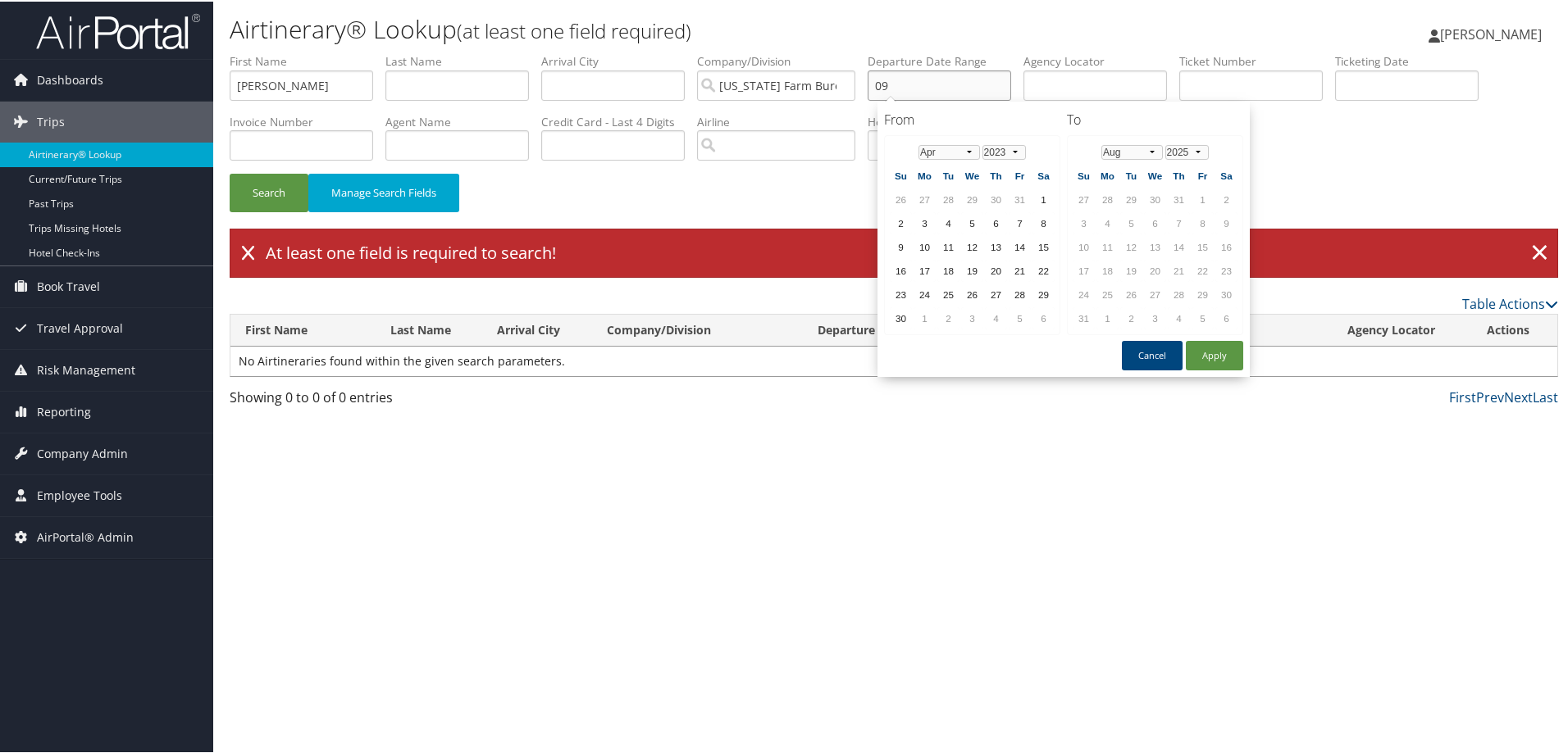
type input "0"
click at [276, 193] on button "Search" at bounding box center [269, 191] width 79 height 38
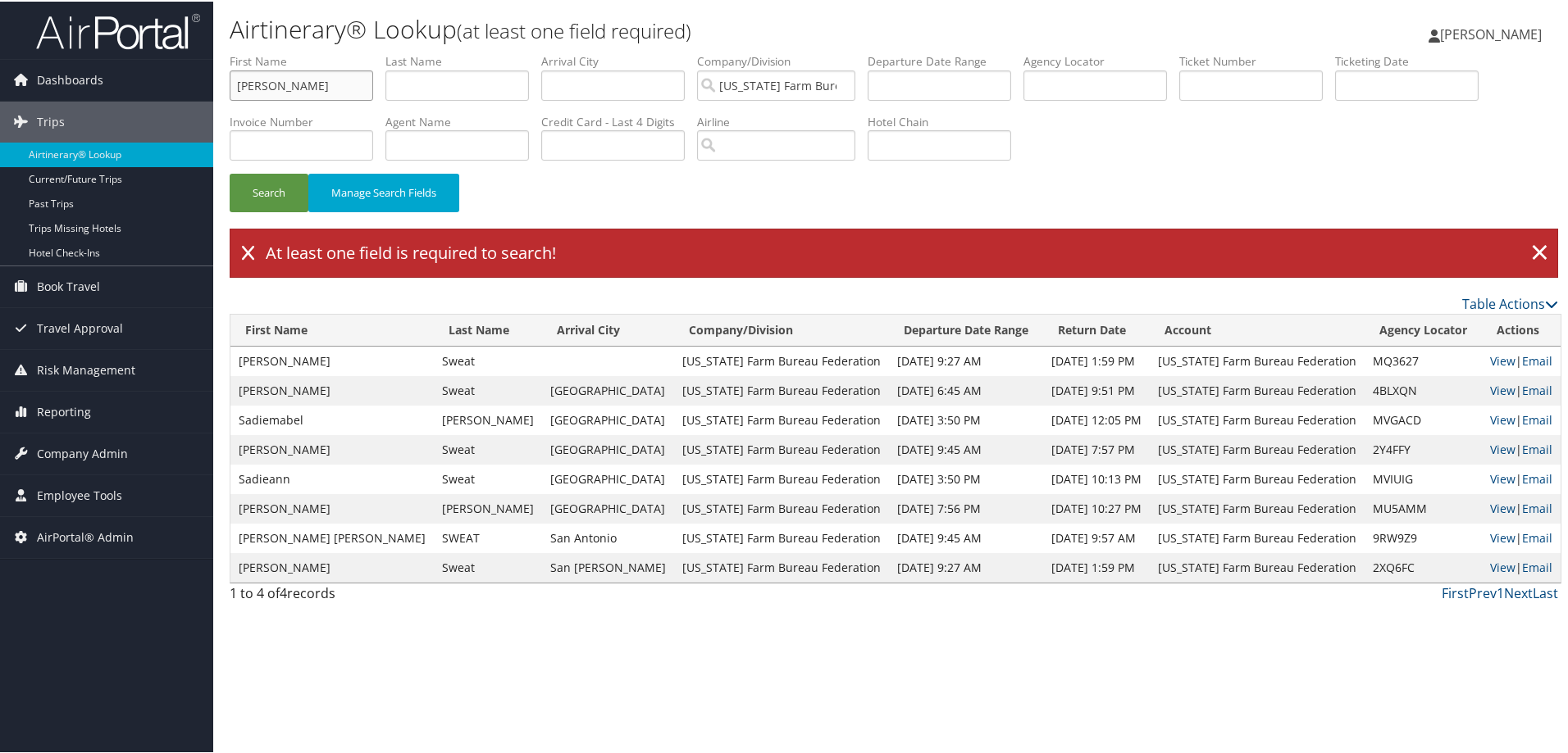
click at [285, 86] on input "sadie" at bounding box center [301, 84] width 143 height 31
type input "s"
click at [269, 200] on button "Search" at bounding box center [269, 191] width 79 height 38
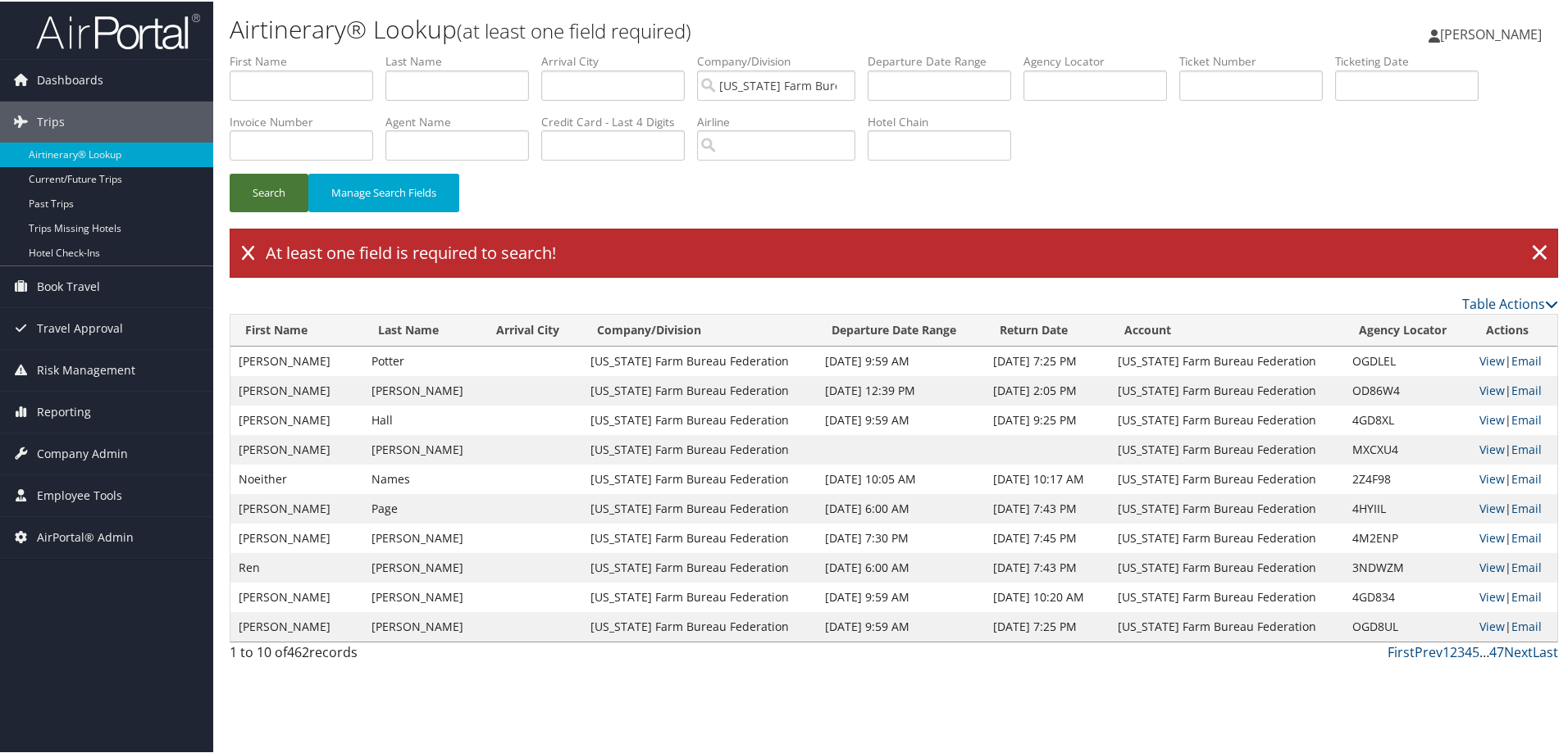
scroll to position [20, 0]
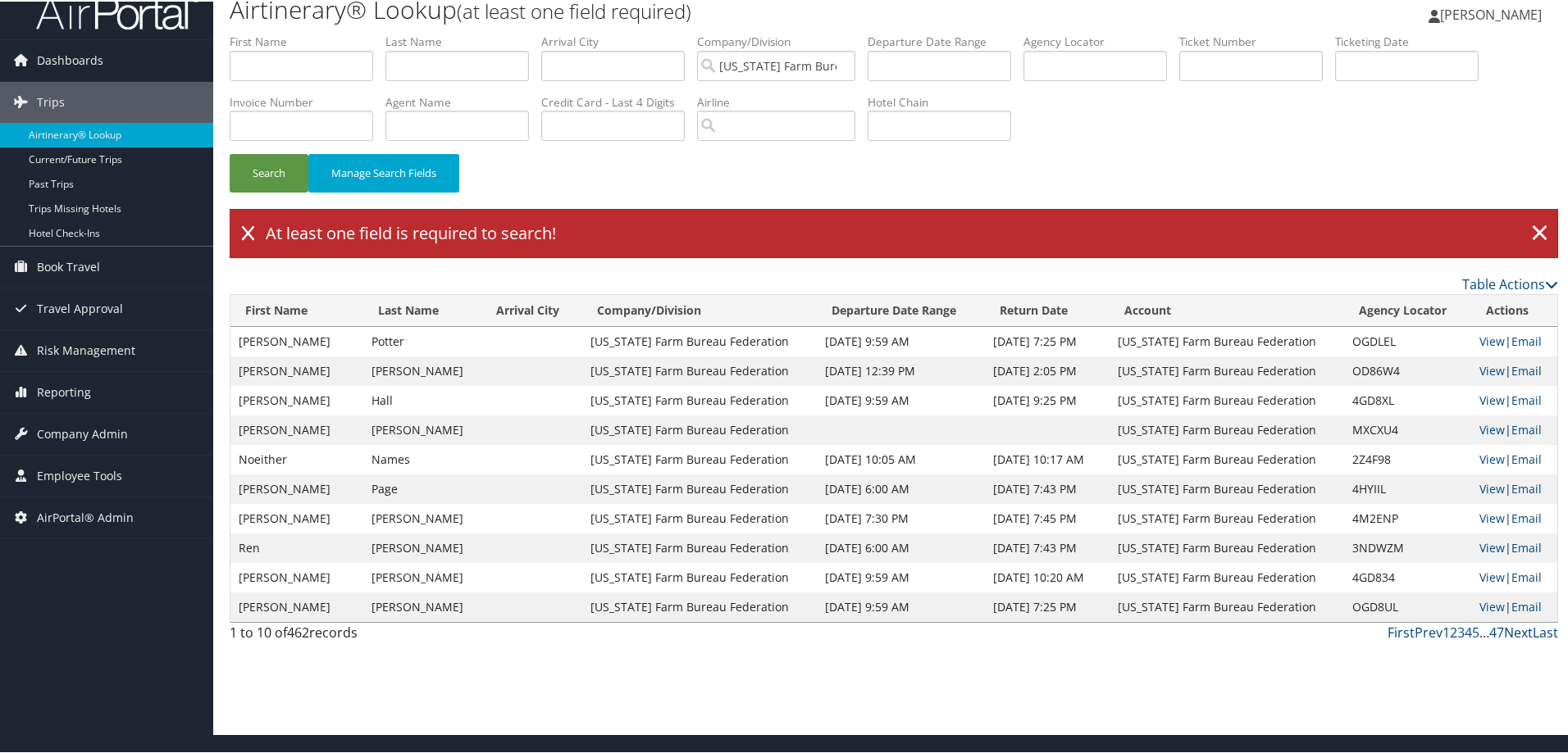
click at [1512, 631] on link "Next" at bounding box center [1518, 631] width 29 height 18
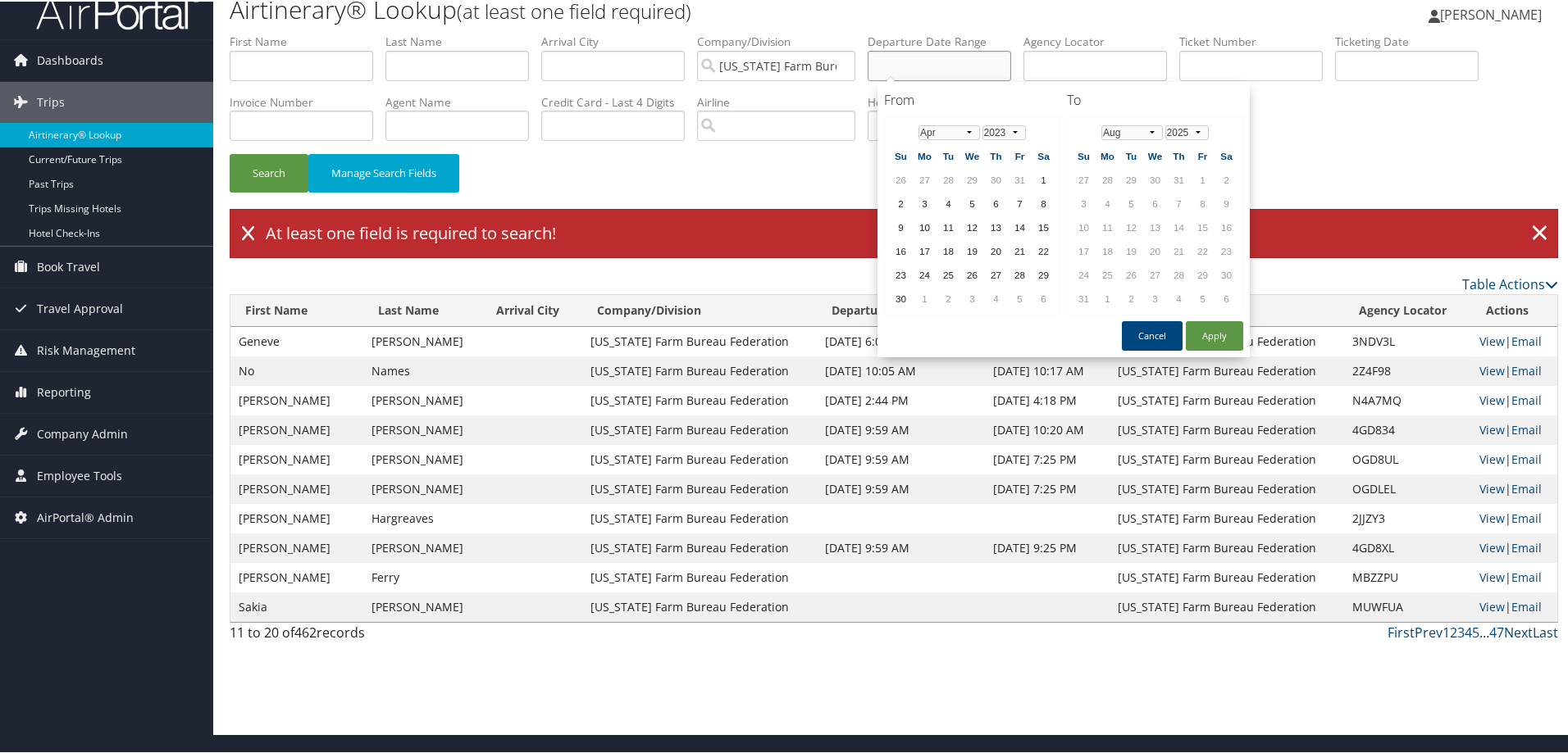
click at [950, 60] on input "text" at bounding box center [939, 64] width 143 height 31
click at [1209, 332] on button "Apply" at bounding box center [1214, 334] width 58 height 30
click at [951, 67] on input "[DATE]" at bounding box center [939, 64] width 143 height 31
click at [892, 66] on input "09/30/2023" at bounding box center [939, 64] width 143 height 31
click at [1210, 326] on button "Apply" at bounding box center [1214, 334] width 58 height 30
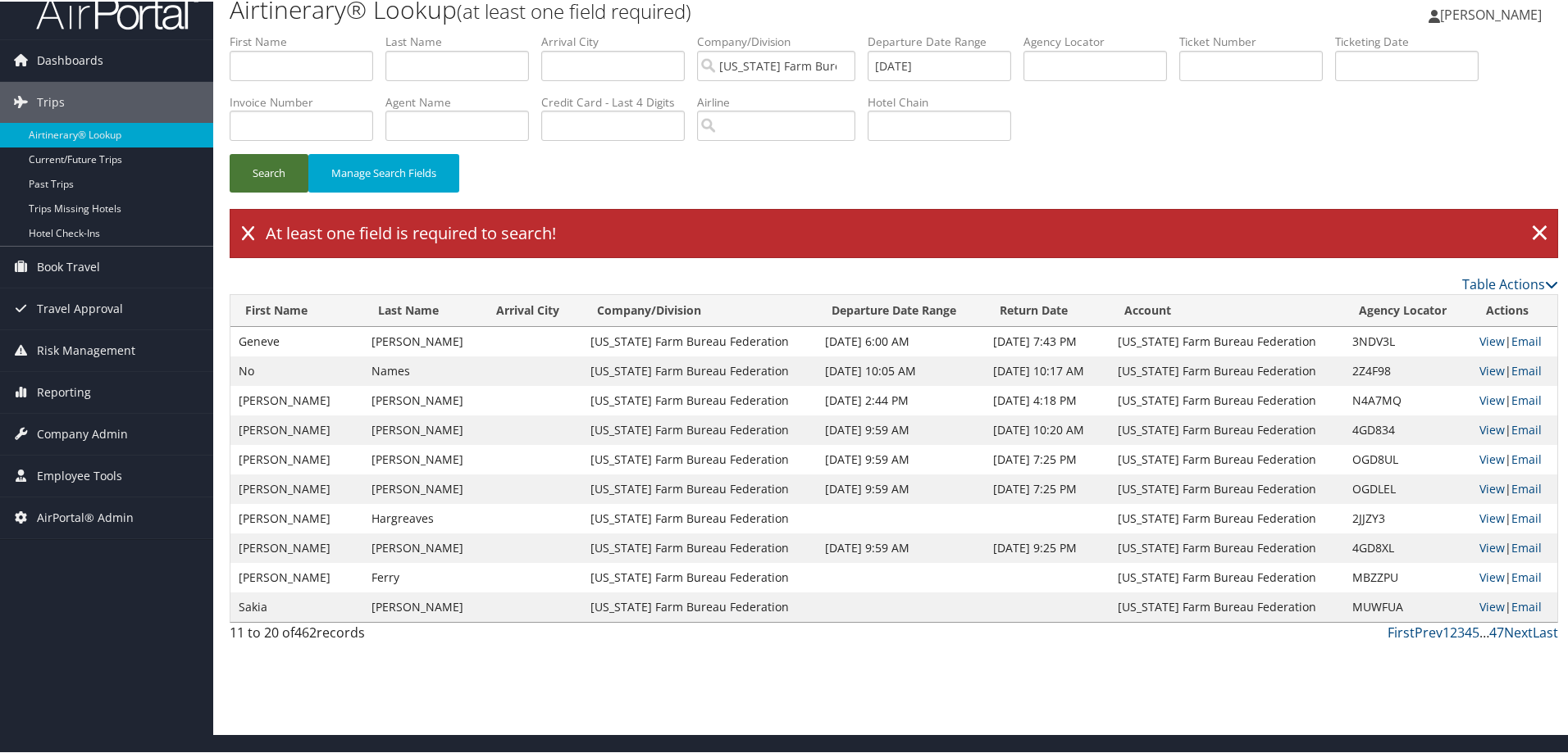
click at [265, 174] on button "Search" at bounding box center [269, 172] width 79 height 38
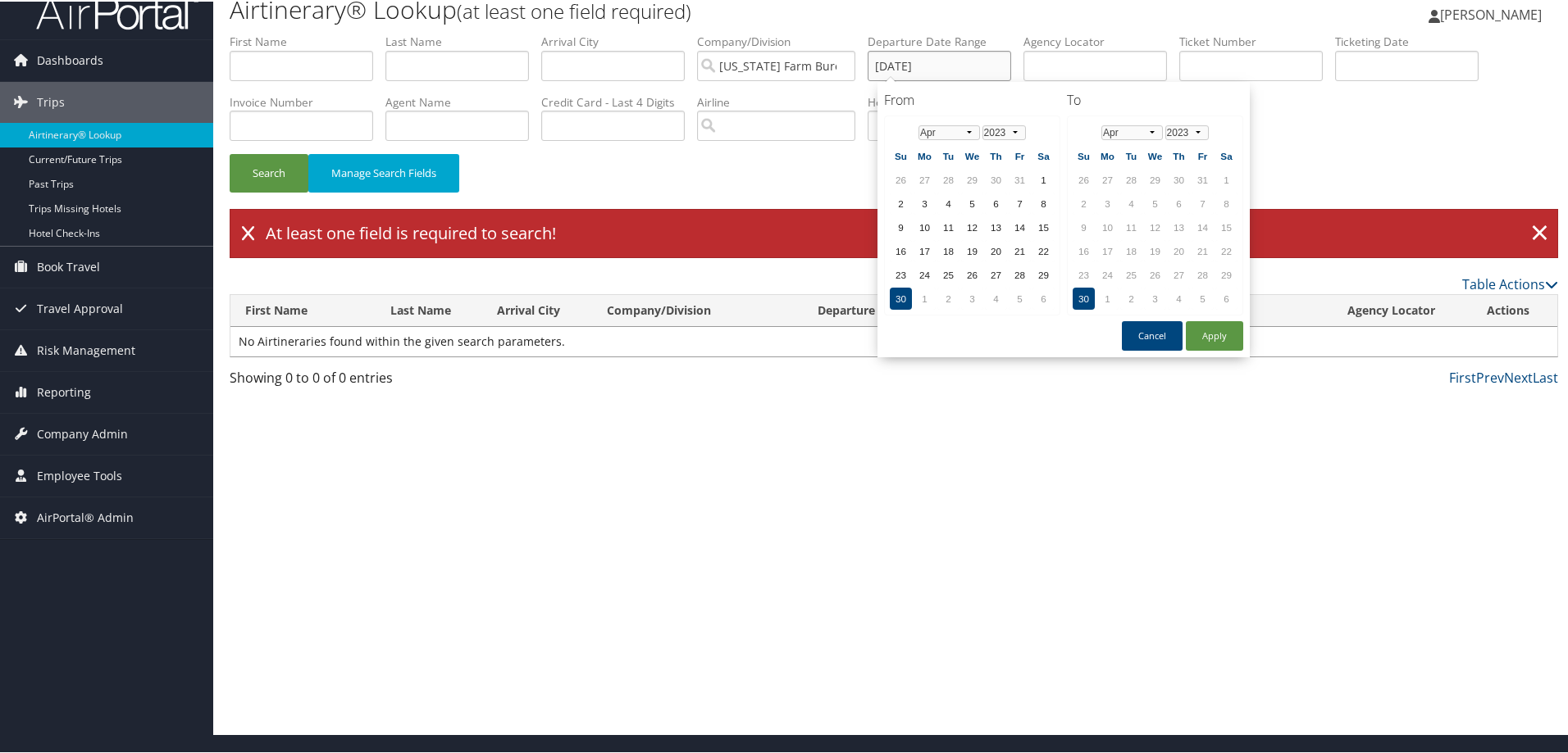
click at [940, 62] on input "04/30/2023" at bounding box center [939, 64] width 143 height 31
click at [1152, 131] on select "Jan Feb Mar Apr May Jun Jul Aug Sep Oct Nov Dec" at bounding box center [1131, 131] width 61 height 15
click at [1225, 333] on button "Apply" at bounding box center [1214, 334] width 58 height 30
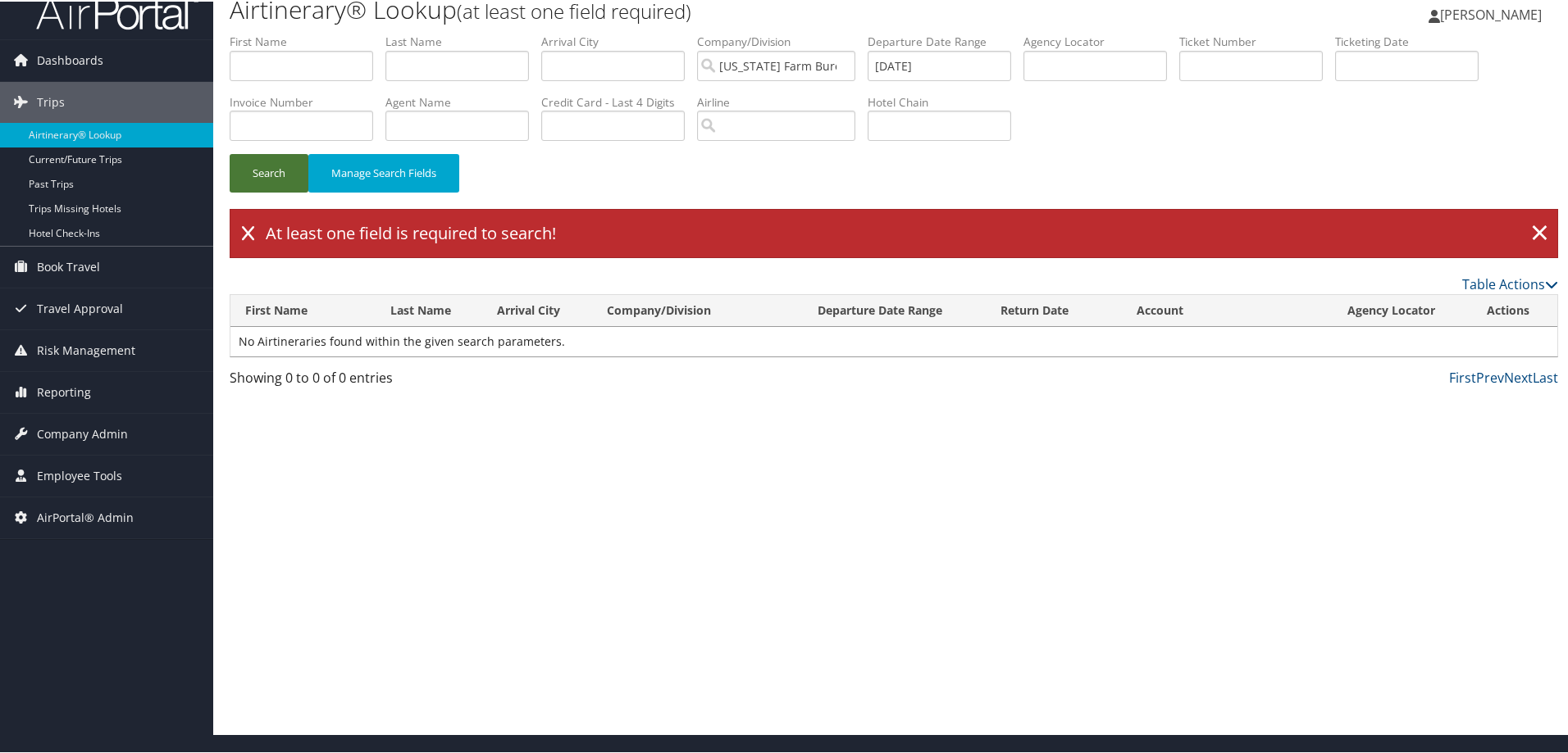
click at [263, 175] on button "Search" at bounding box center [269, 172] width 79 height 38
click at [953, 64] on input "04/30/2023" at bounding box center [939, 64] width 143 height 31
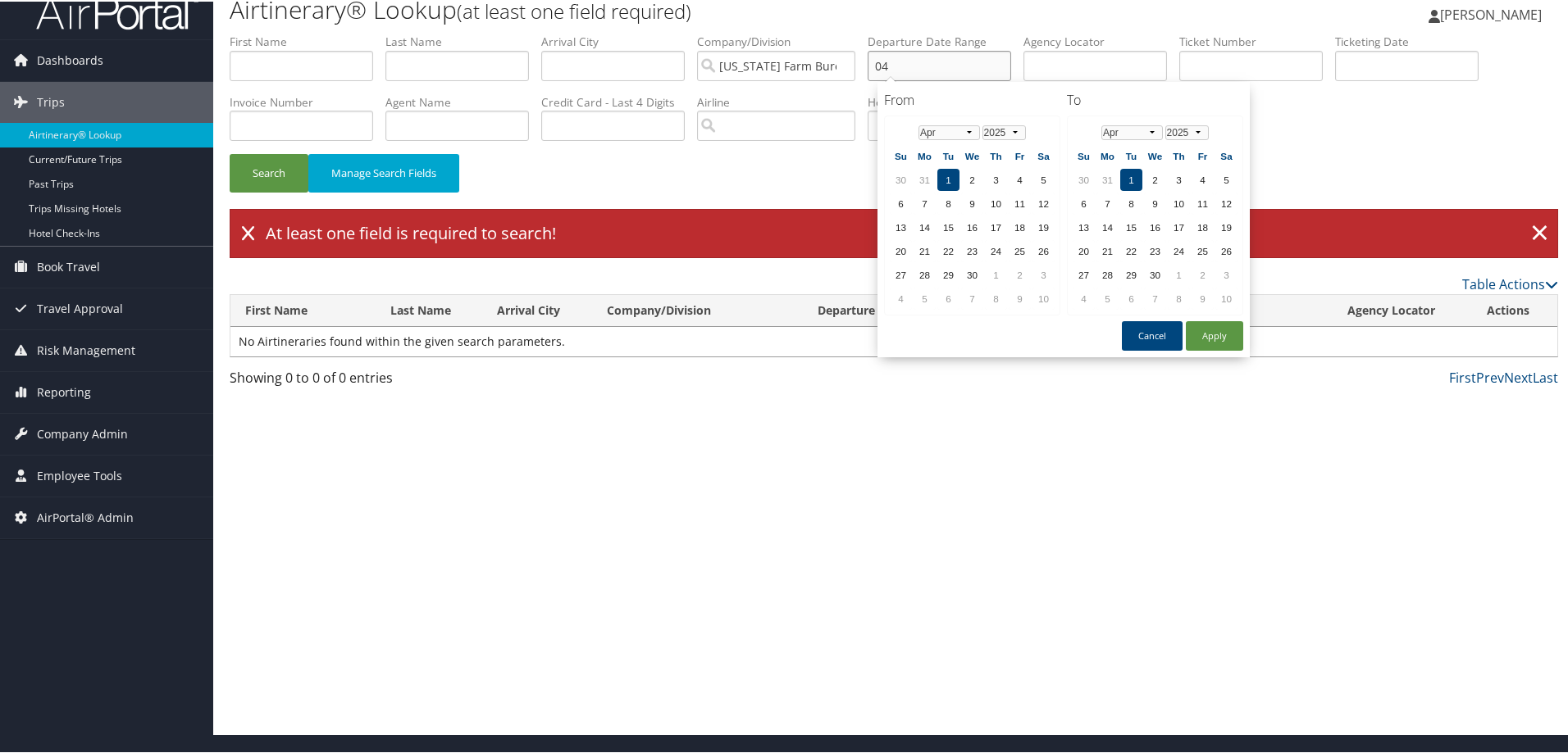
type input "0"
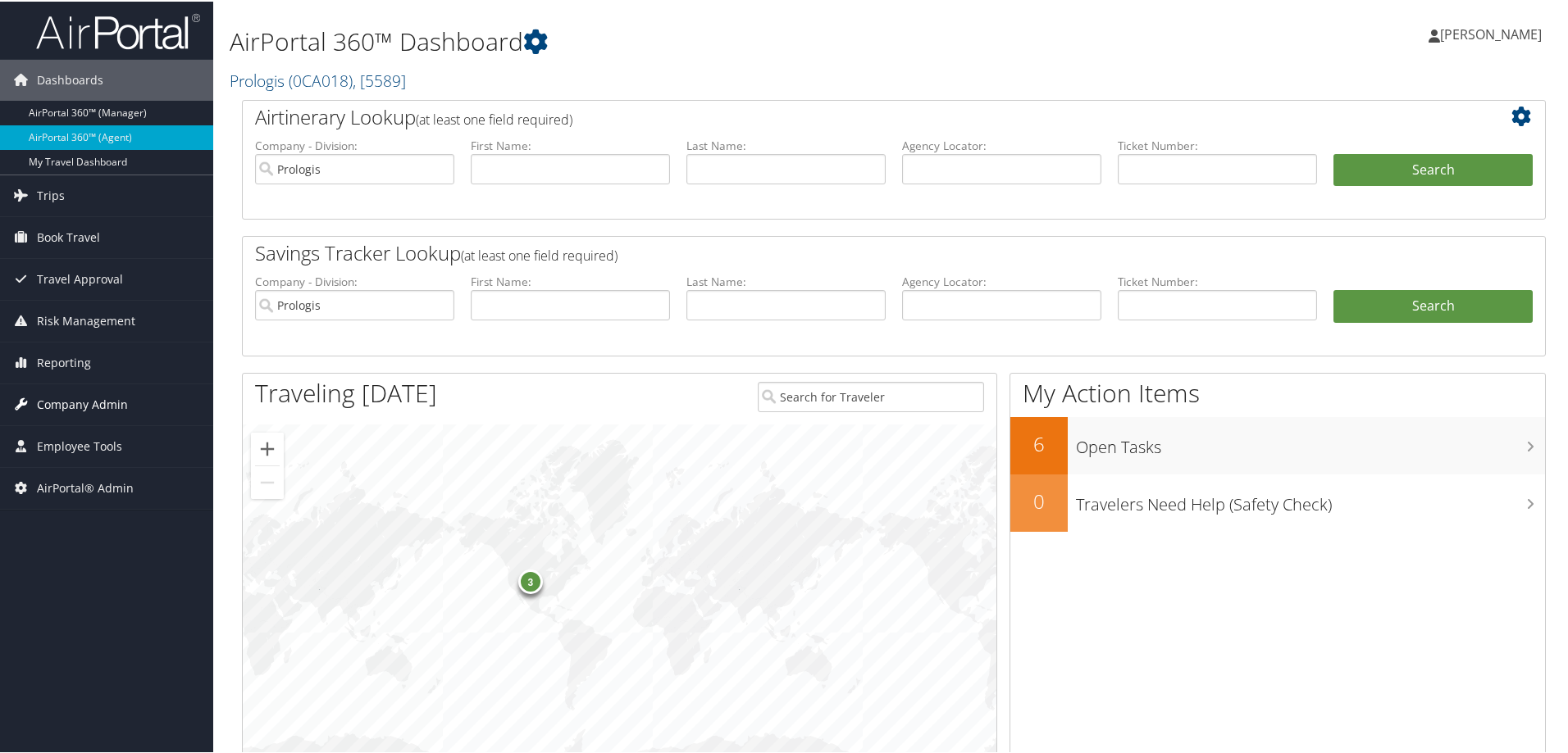
click at [76, 401] on span "Company Admin" at bounding box center [82, 403] width 91 height 41
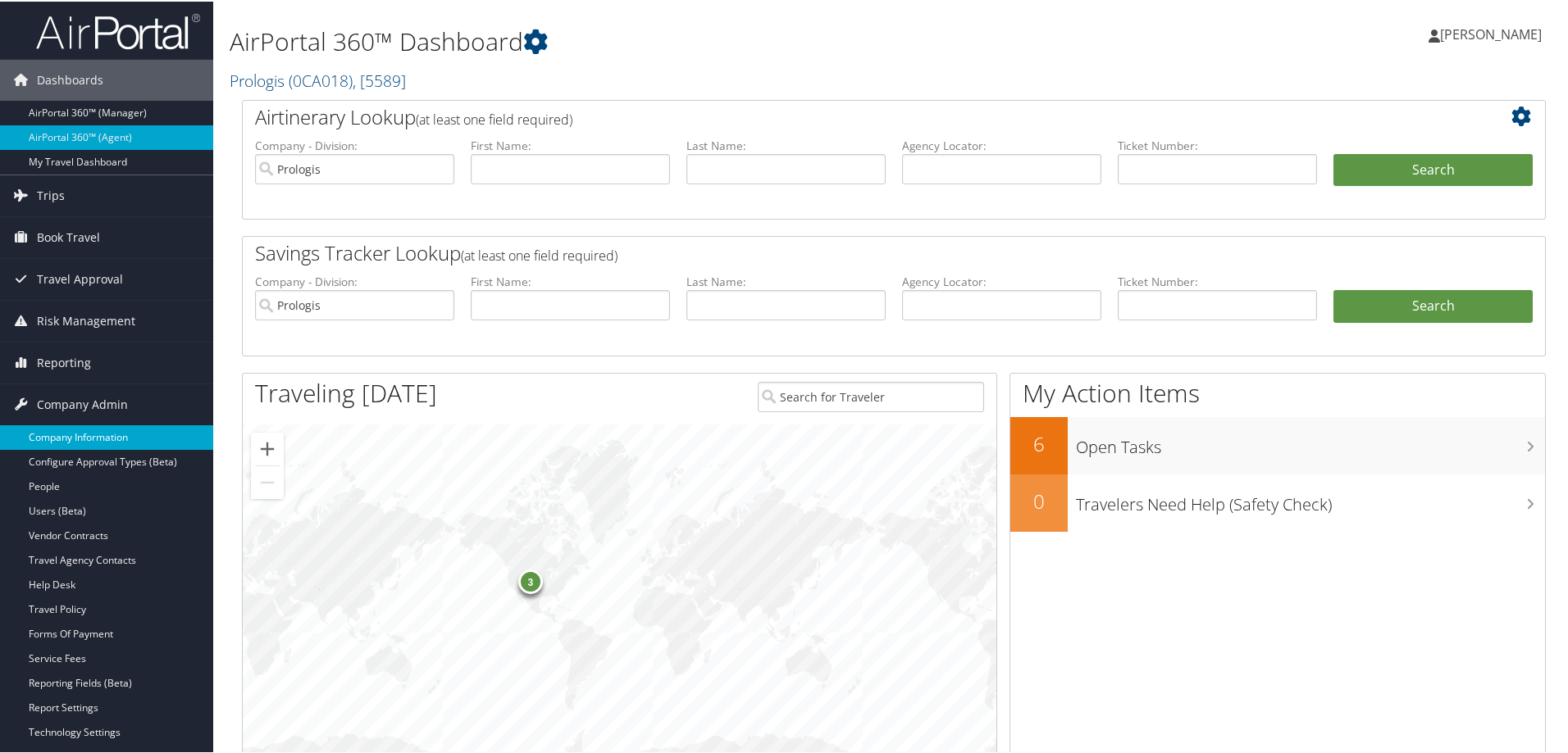
click at [76, 436] on link "Company Information" at bounding box center [107, 436] width 213 height 24
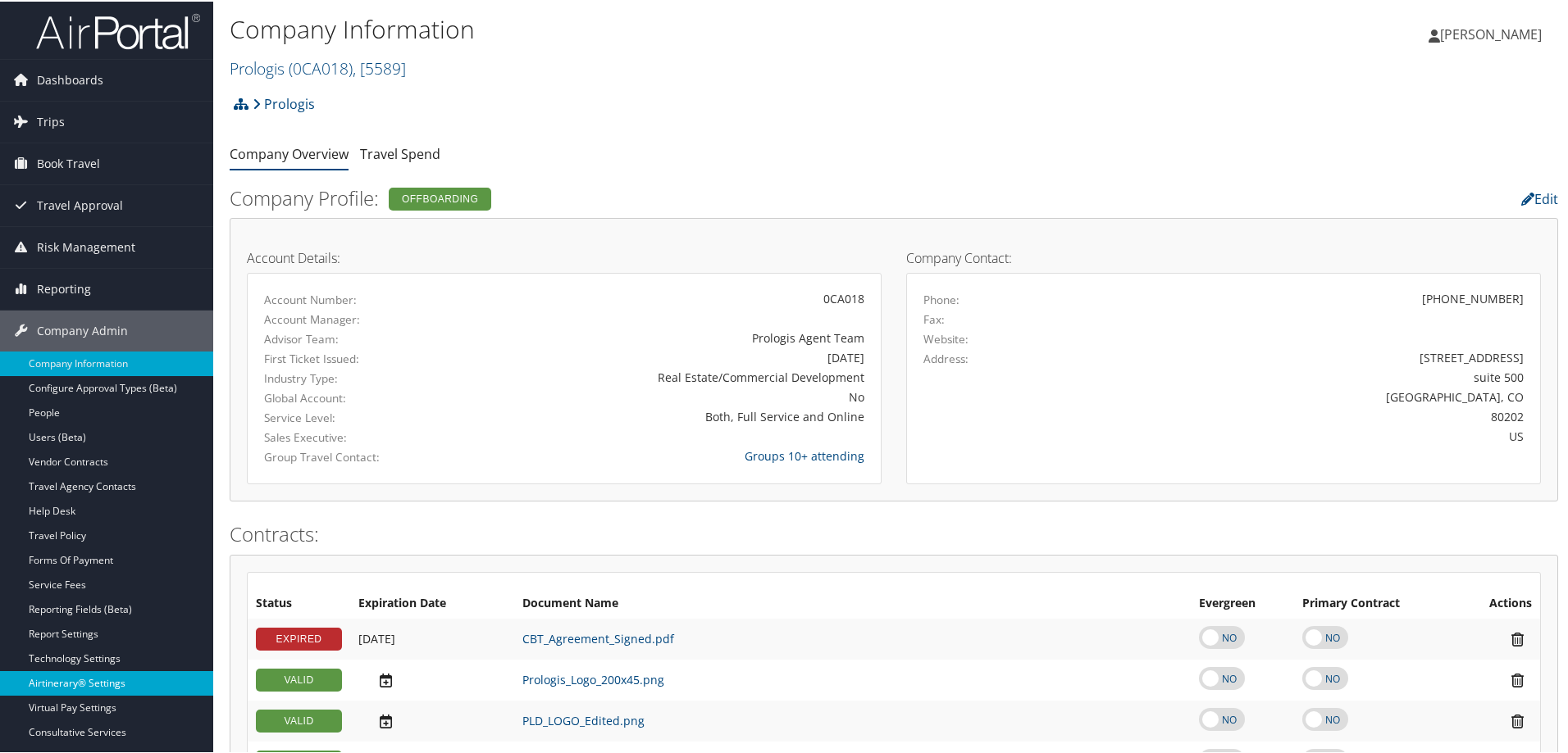
click at [70, 674] on link "Airtinerary® Settings" at bounding box center [107, 681] width 213 height 24
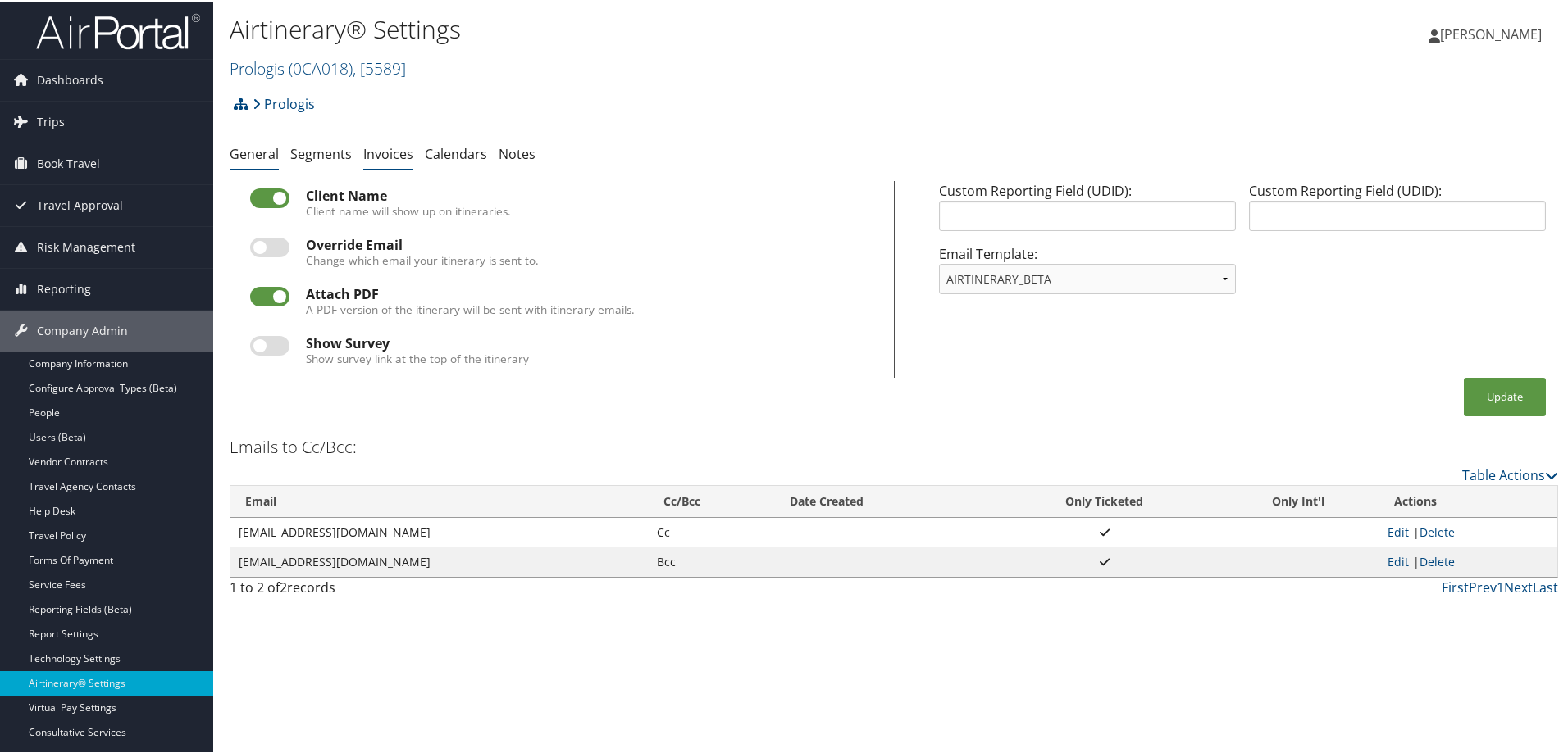
click at [390, 154] on link "Invoices" at bounding box center [388, 152] width 50 height 18
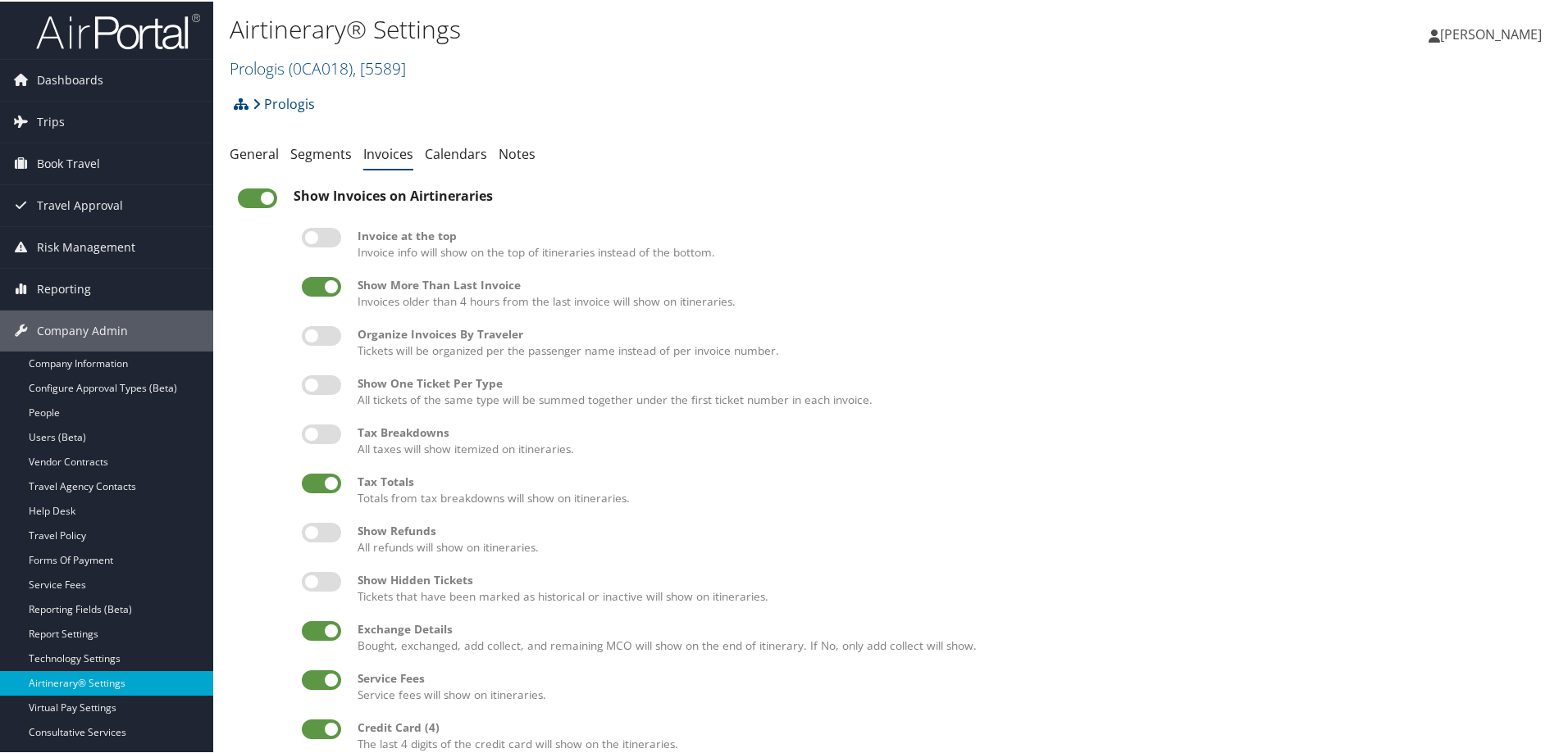
click at [263, 201] on label at bounding box center [257, 196] width 39 height 20
click at [257, 201] on input "checkbox" at bounding box center [251, 200] width 10 height 10
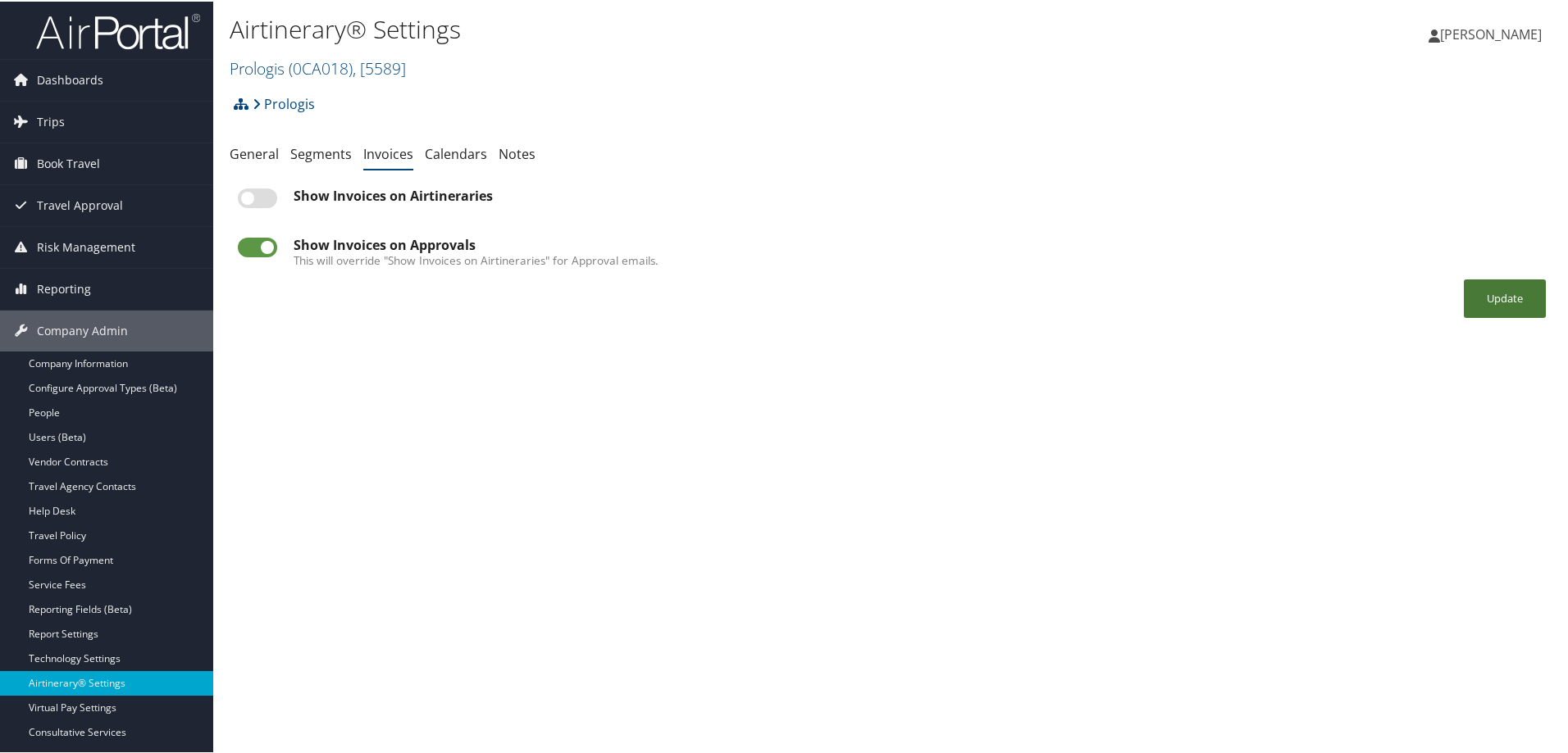
click at [1493, 298] on button "Update" at bounding box center [1504, 297] width 82 height 38
click at [247, 198] on label at bounding box center [257, 196] width 39 height 20
click at [247, 198] on input "checkbox" at bounding box center [251, 200] width 10 height 10
checkbox input "true"
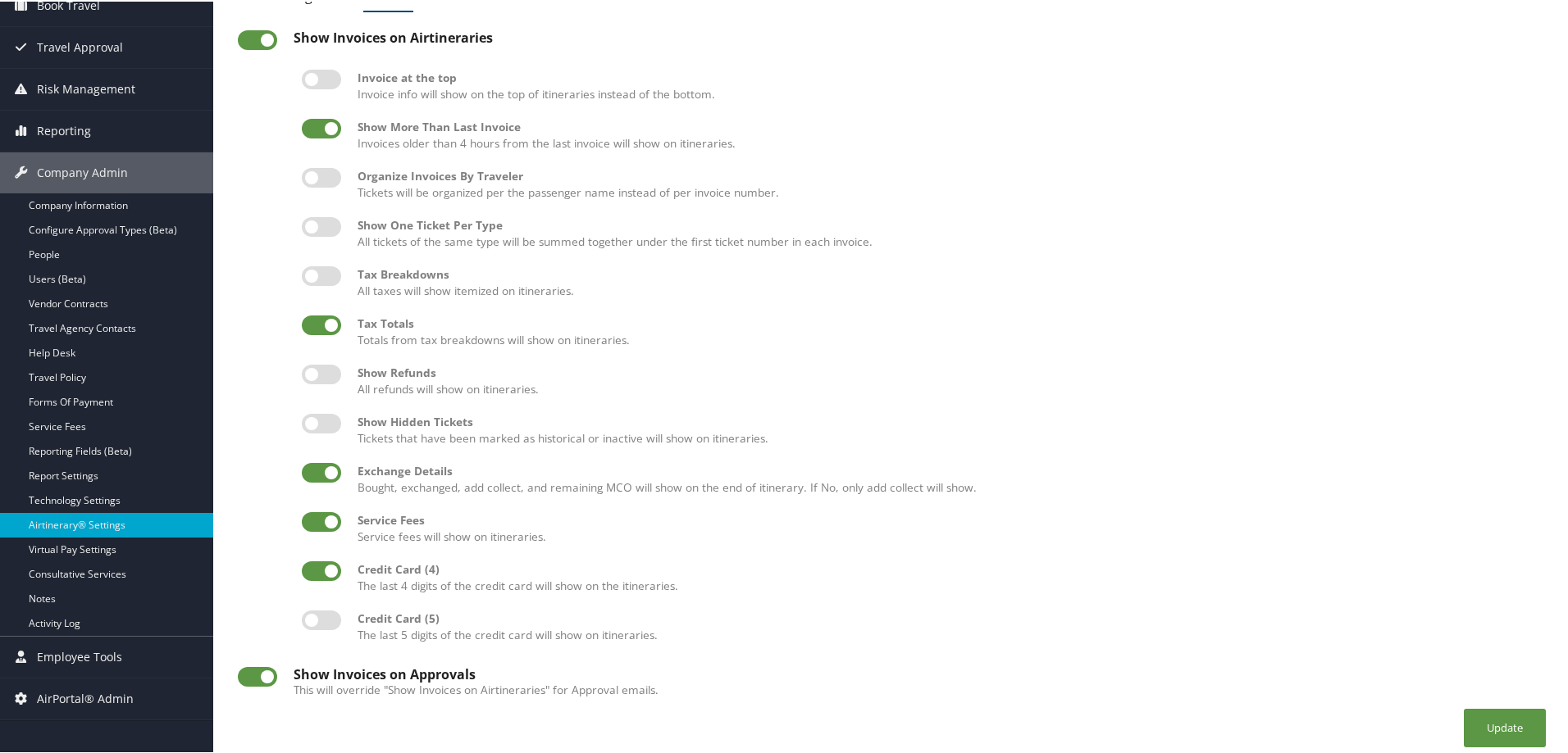
scroll to position [168, 0]
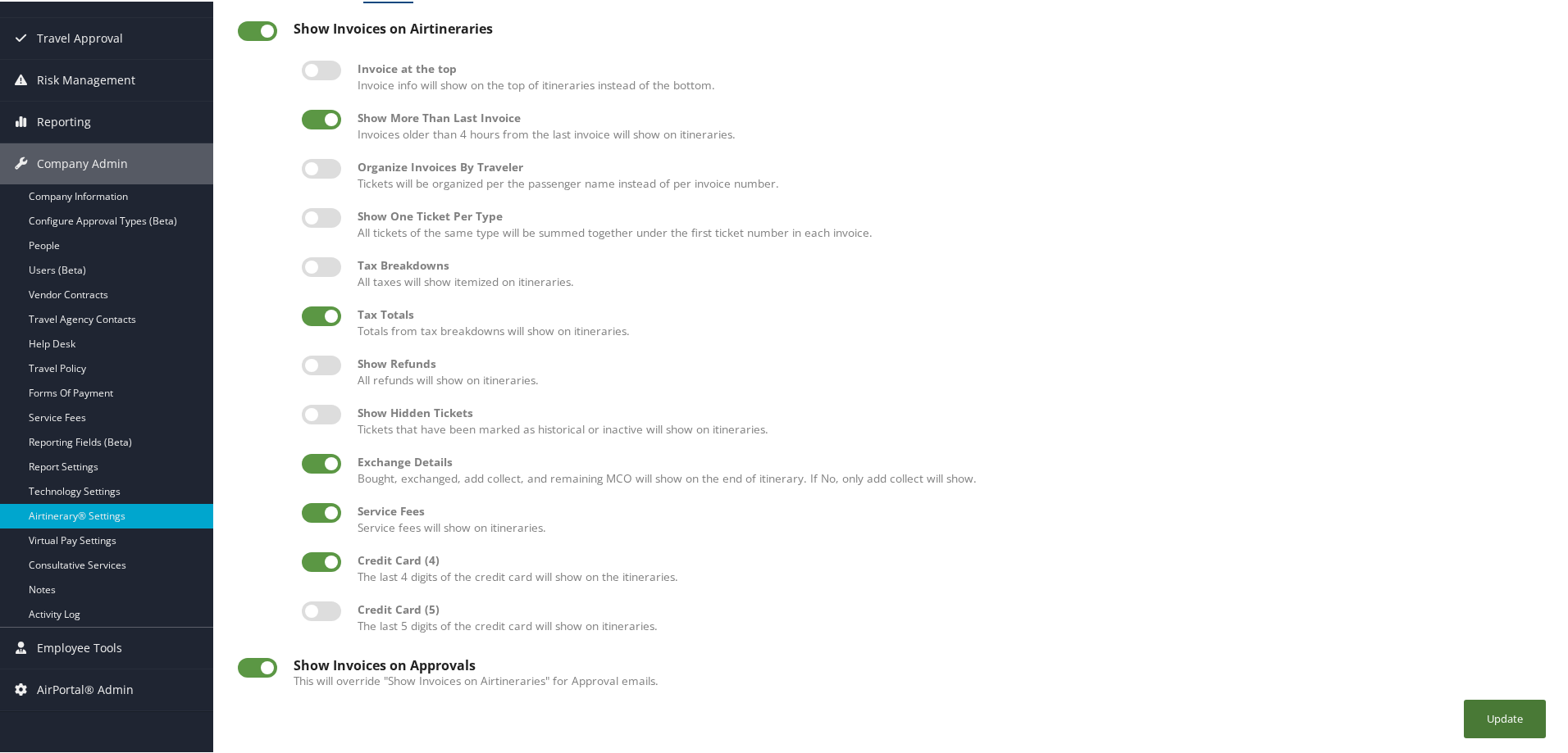
click at [1489, 725] on button "Update" at bounding box center [1504, 717] width 82 height 38
